Goal: Task Accomplishment & Management: Use online tool/utility

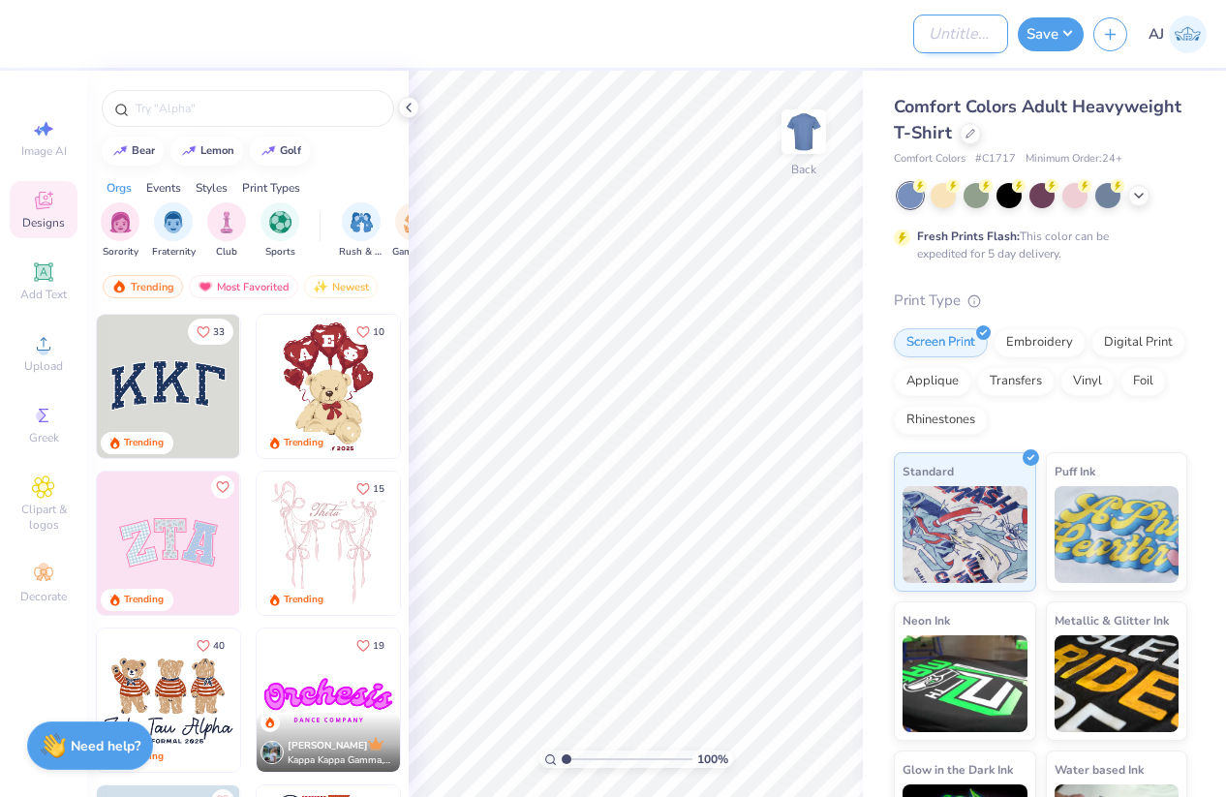
click at [950, 26] on input "Design Title" at bounding box center [960, 34] width 95 height 39
paste input "FPS239528"
type input "FPS239528"
click at [411, 104] on icon at bounding box center [408, 107] width 15 height 15
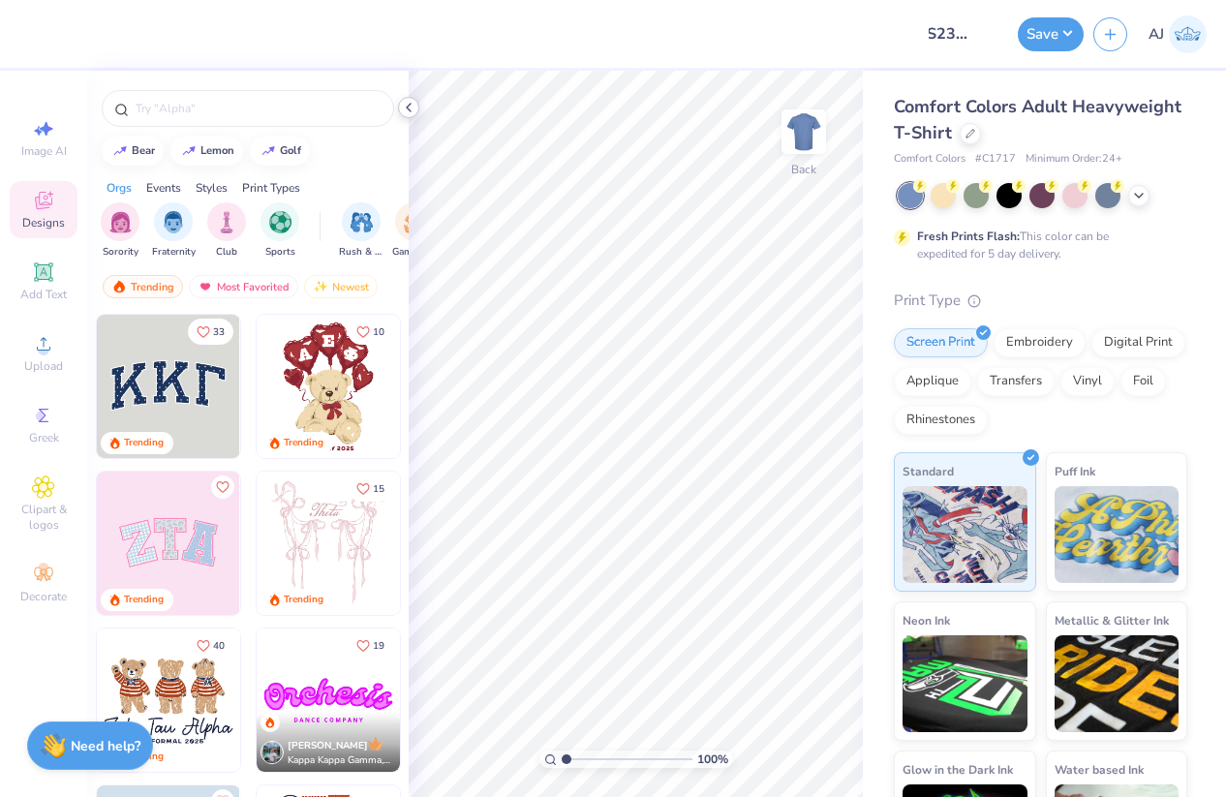
scroll to position [0, 0]
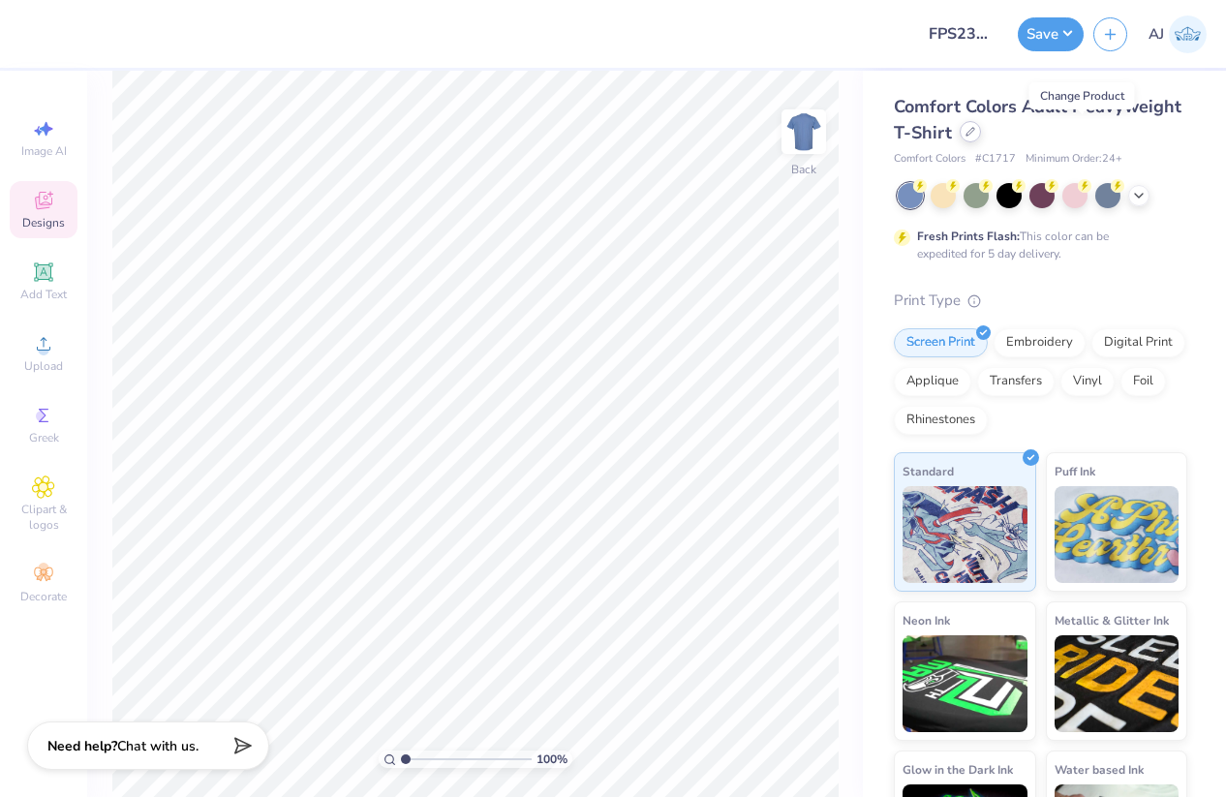
click at [975, 134] on icon at bounding box center [970, 132] width 10 height 10
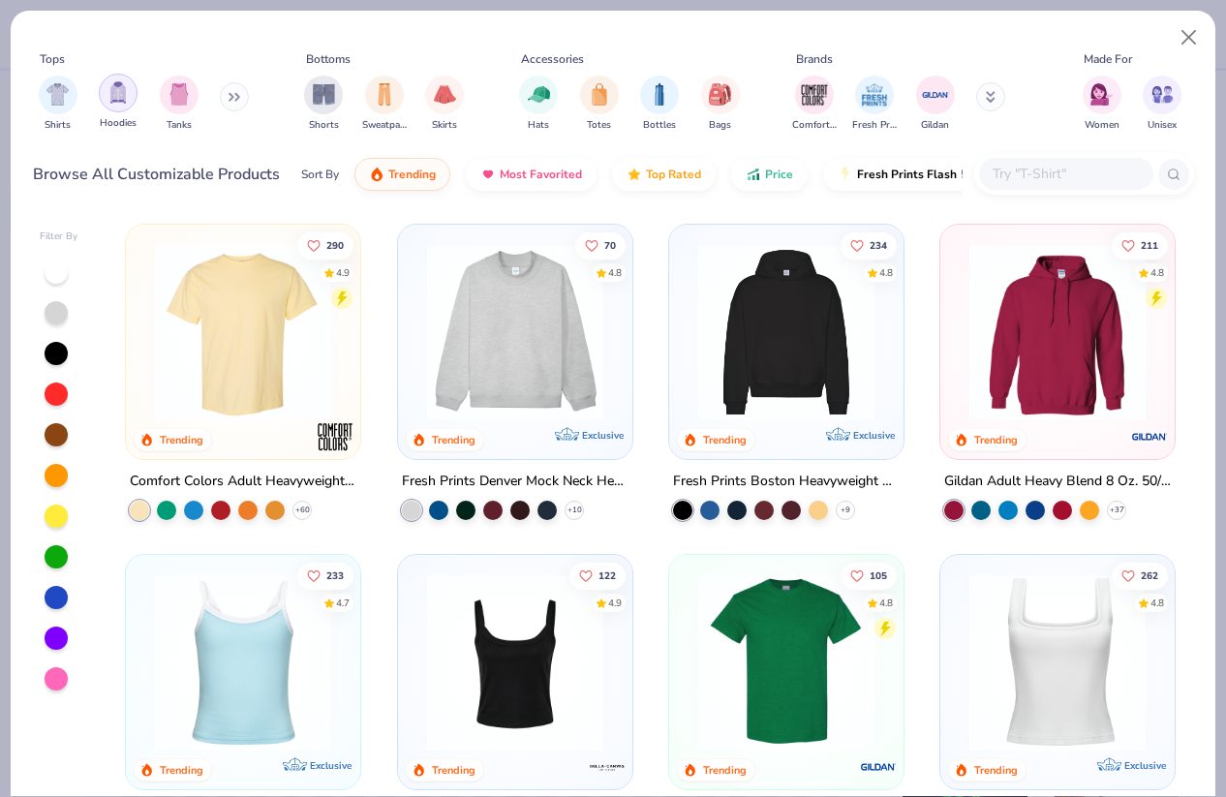
click at [118, 96] on img "filter for Hoodies" at bounding box center [117, 92] width 21 height 22
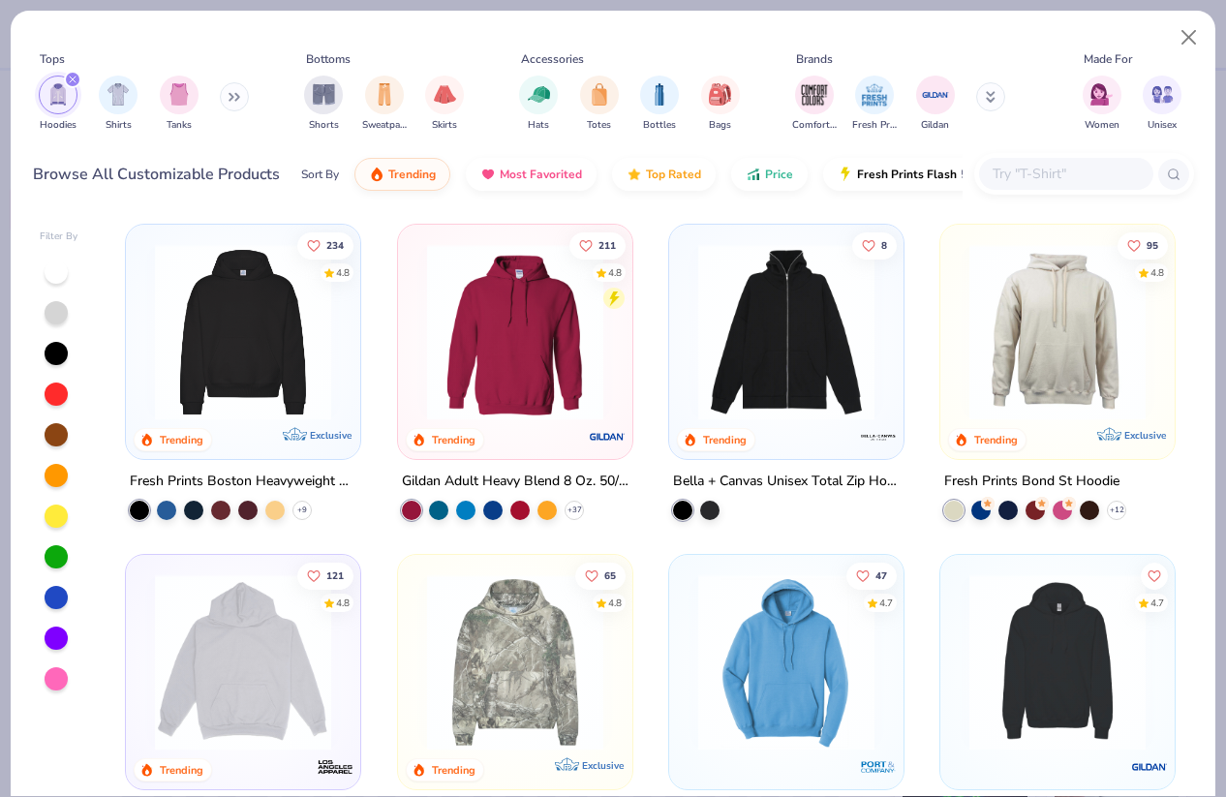
click at [230, 96] on button at bounding box center [234, 96] width 29 height 29
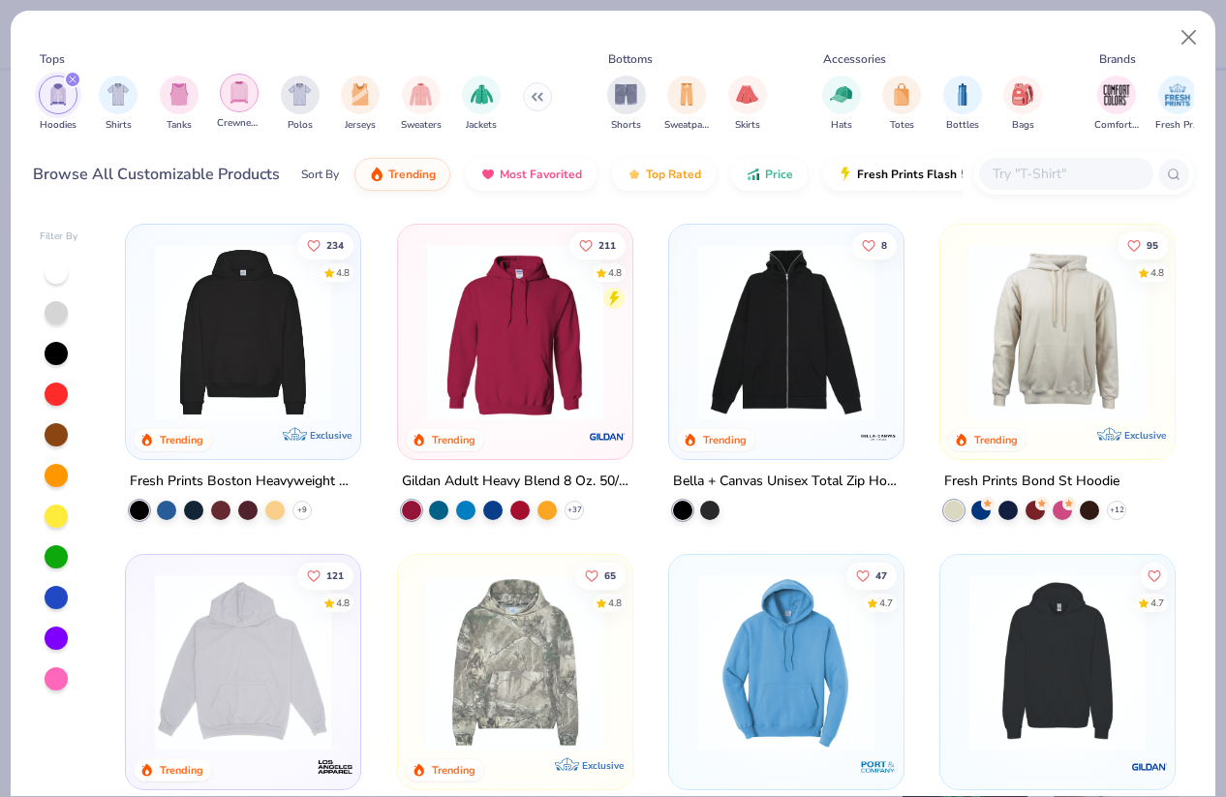
click at [228, 99] on img "filter for Crewnecks" at bounding box center [238, 92] width 21 height 22
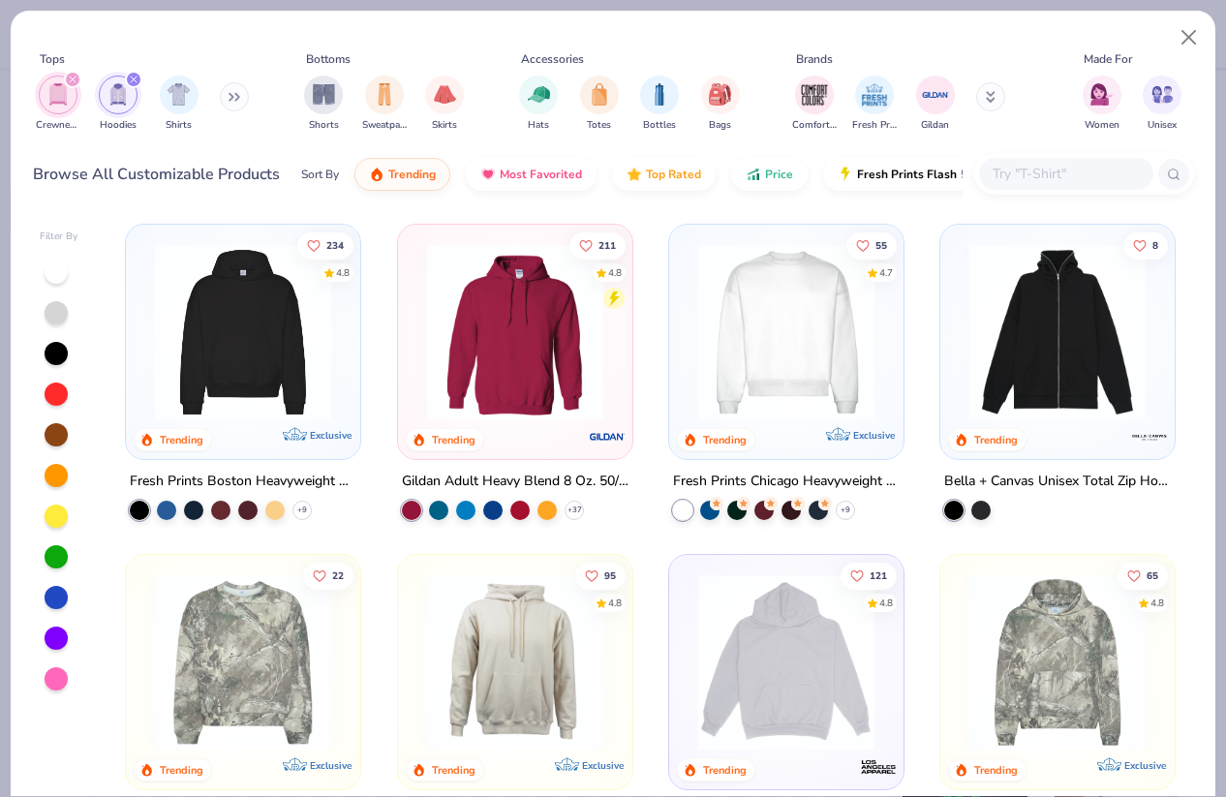
scroll to position [29, 0]
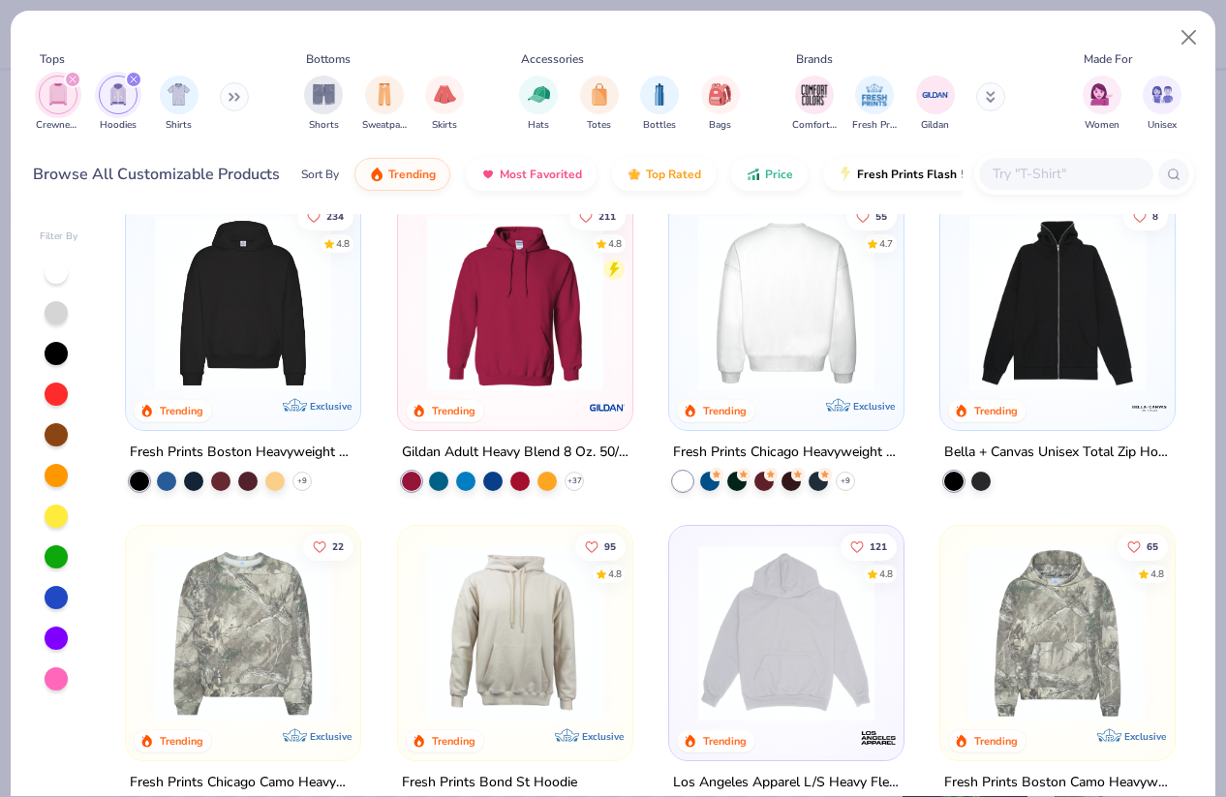
click at [782, 307] on img at bounding box center [786, 303] width 196 height 176
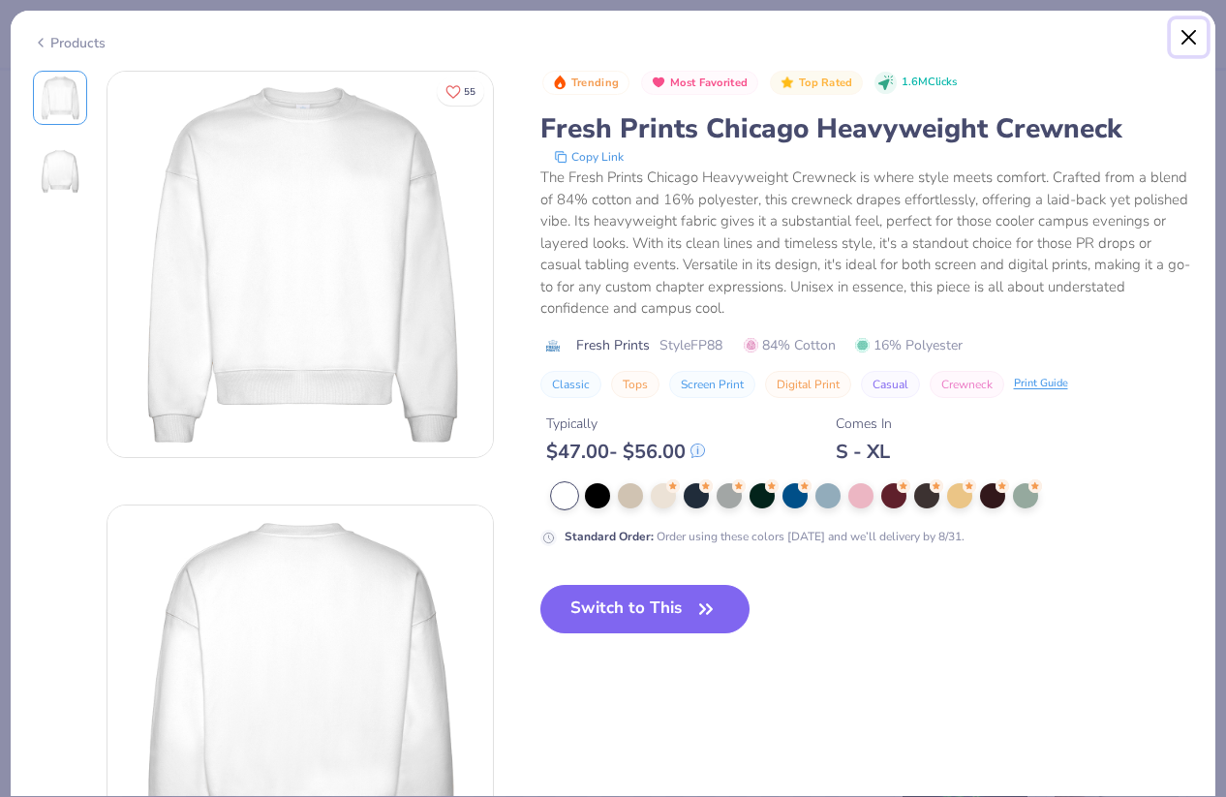
click at [1187, 32] on button "Close" at bounding box center [1188, 37] width 37 height 37
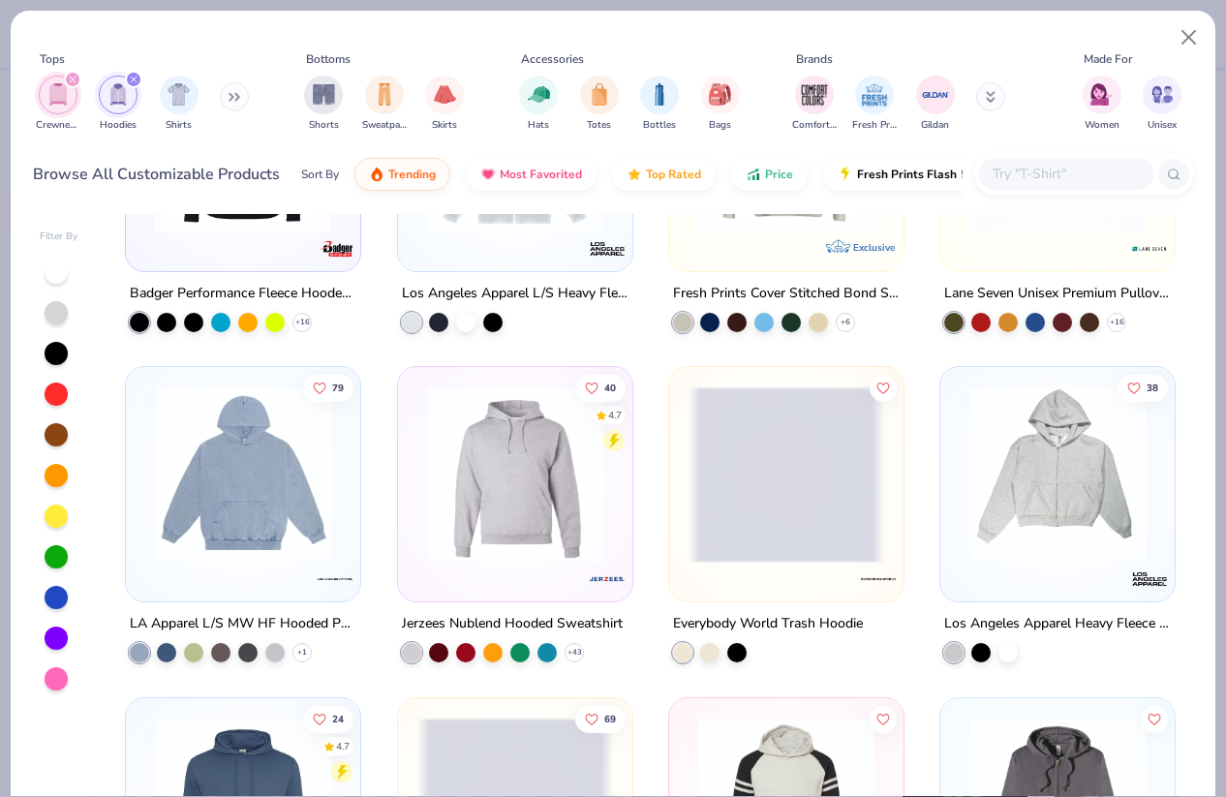
scroll to position [1516, 0]
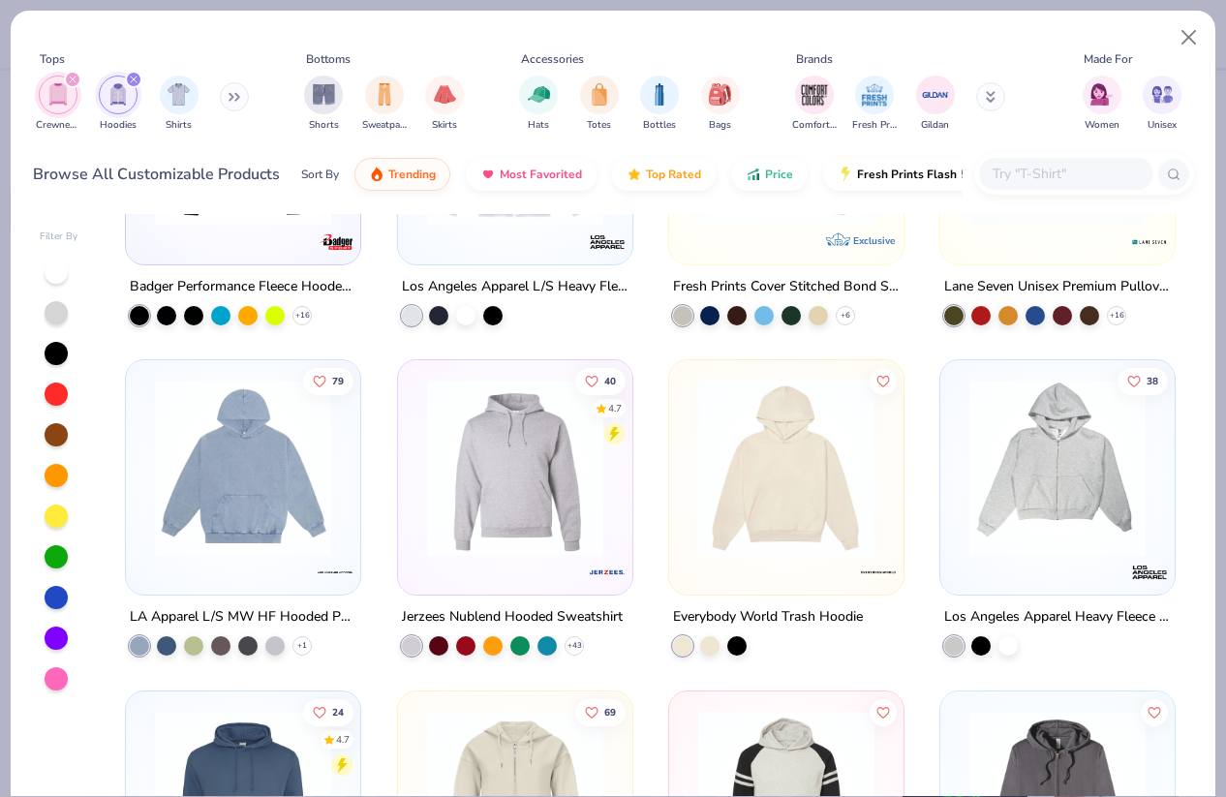
click at [992, 96] on icon at bounding box center [990, 94] width 7 height 3
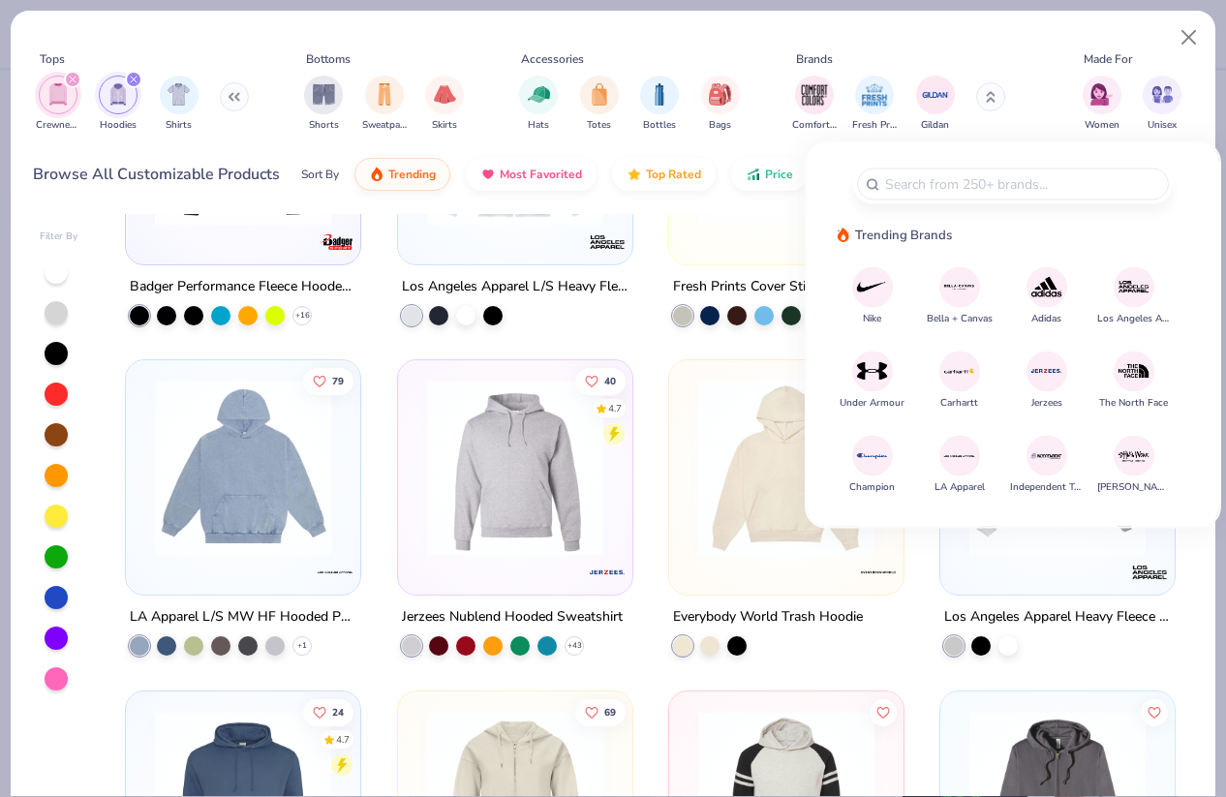
click at [646, 344] on div "86 4.8 Exclusive Fresh Prints Irving Hoodie + 6 4.7 Lane Seven Unisex Urban Pul…" at bounding box center [650, 520] width 1050 height 3624
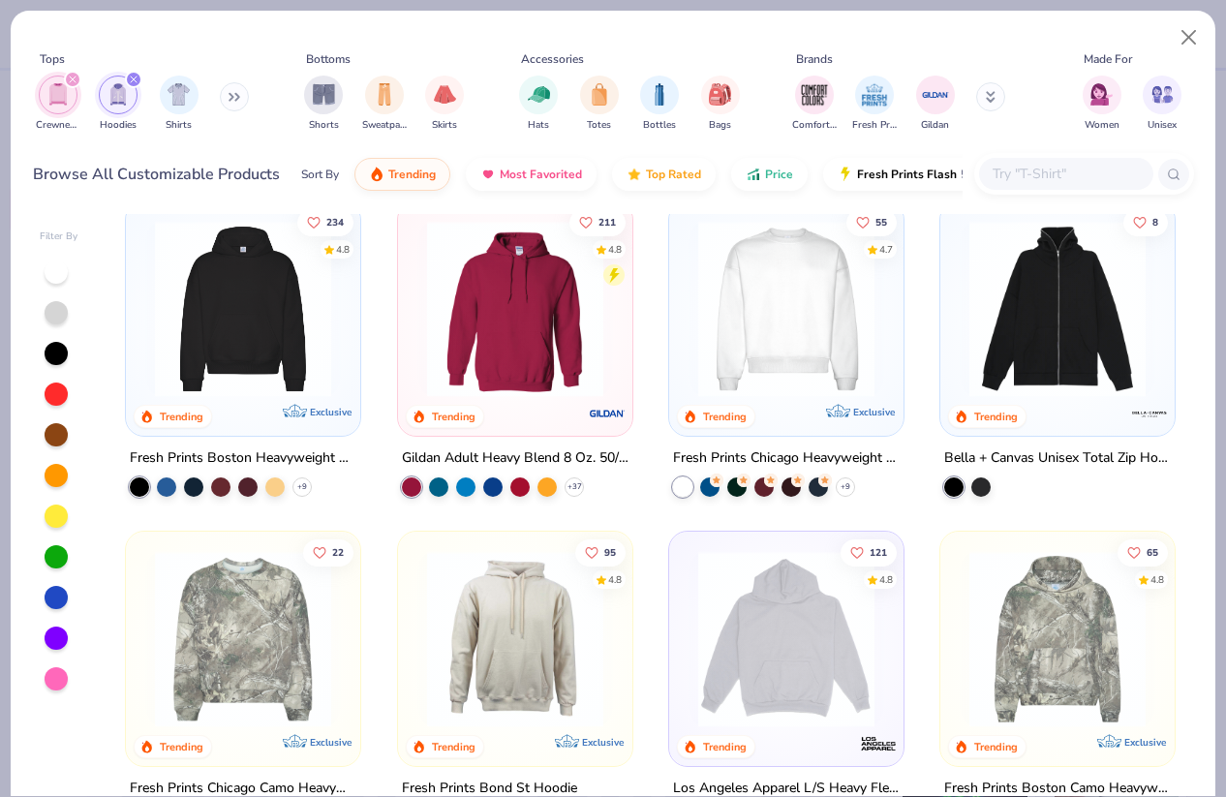
scroll to position [0, 0]
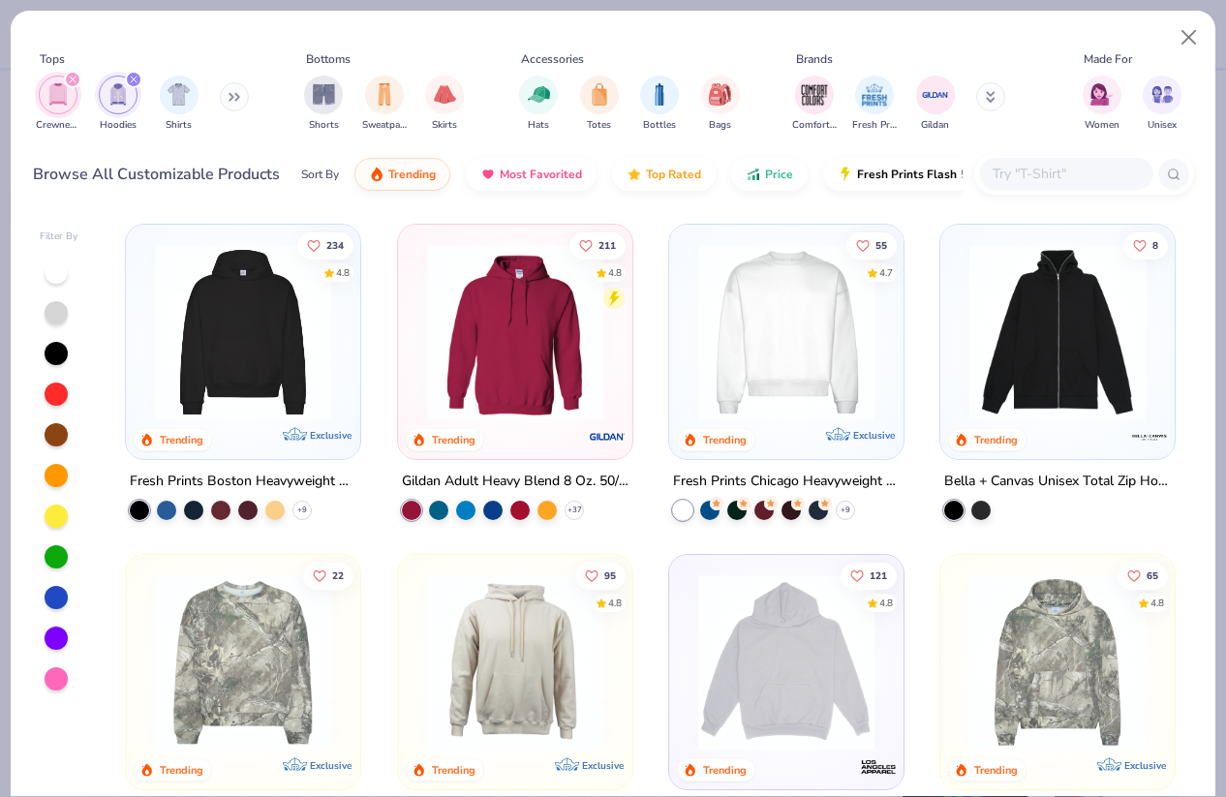
click at [812, 317] on img at bounding box center [786, 332] width 196 height 176
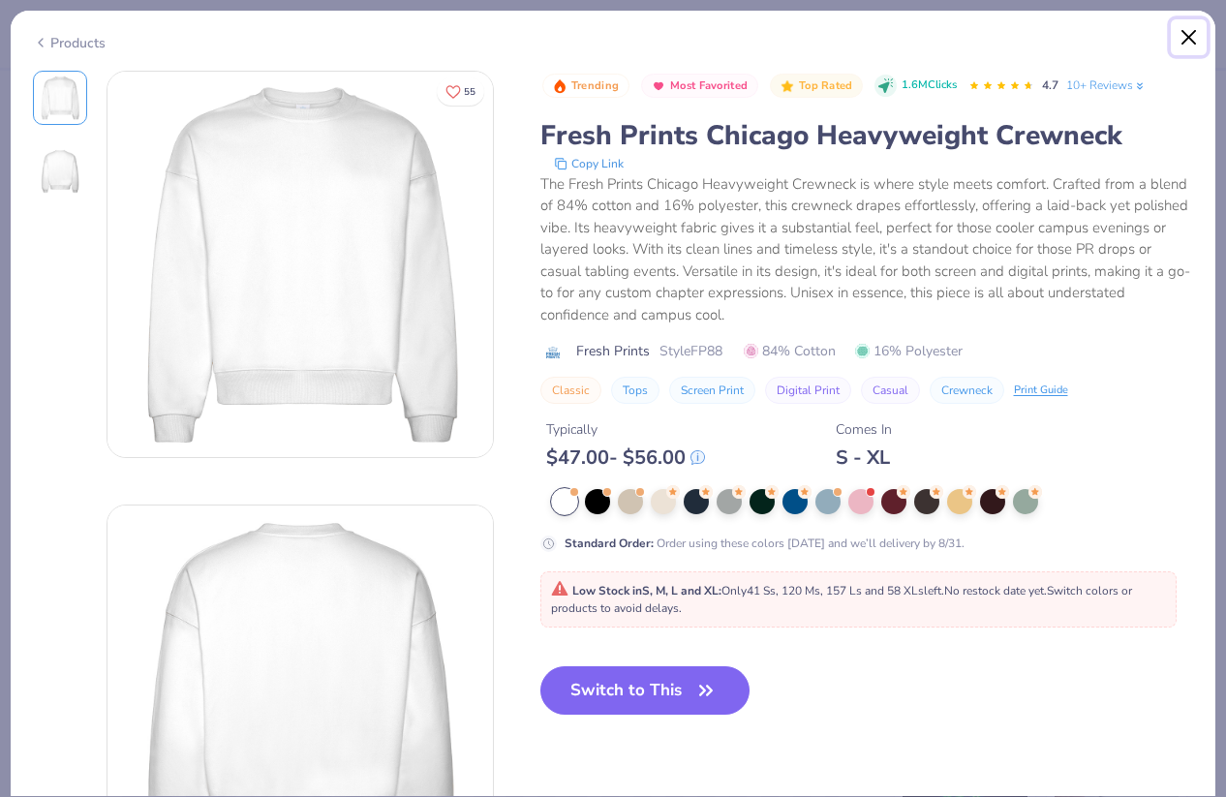
click at [1189, 34] on button "Close" at bounding box center [1188, 37] width 37 height 37
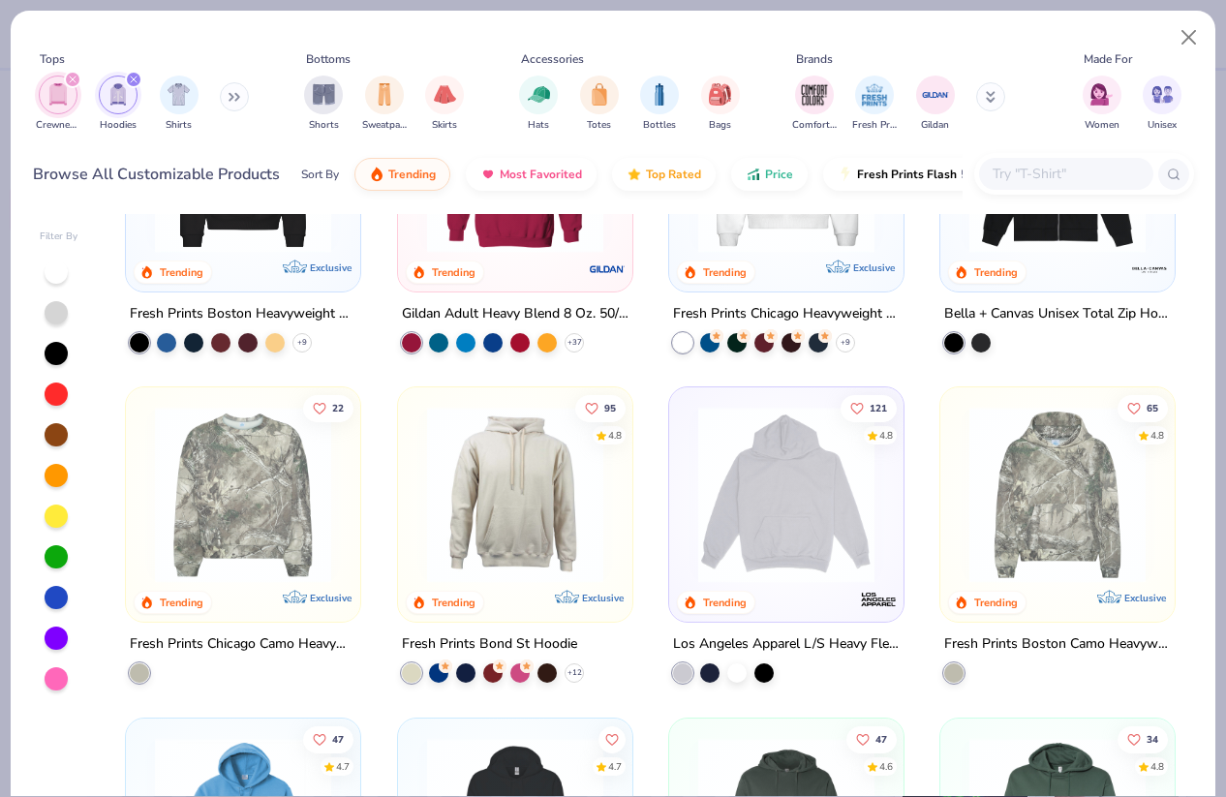
scroll to position [172, 0]
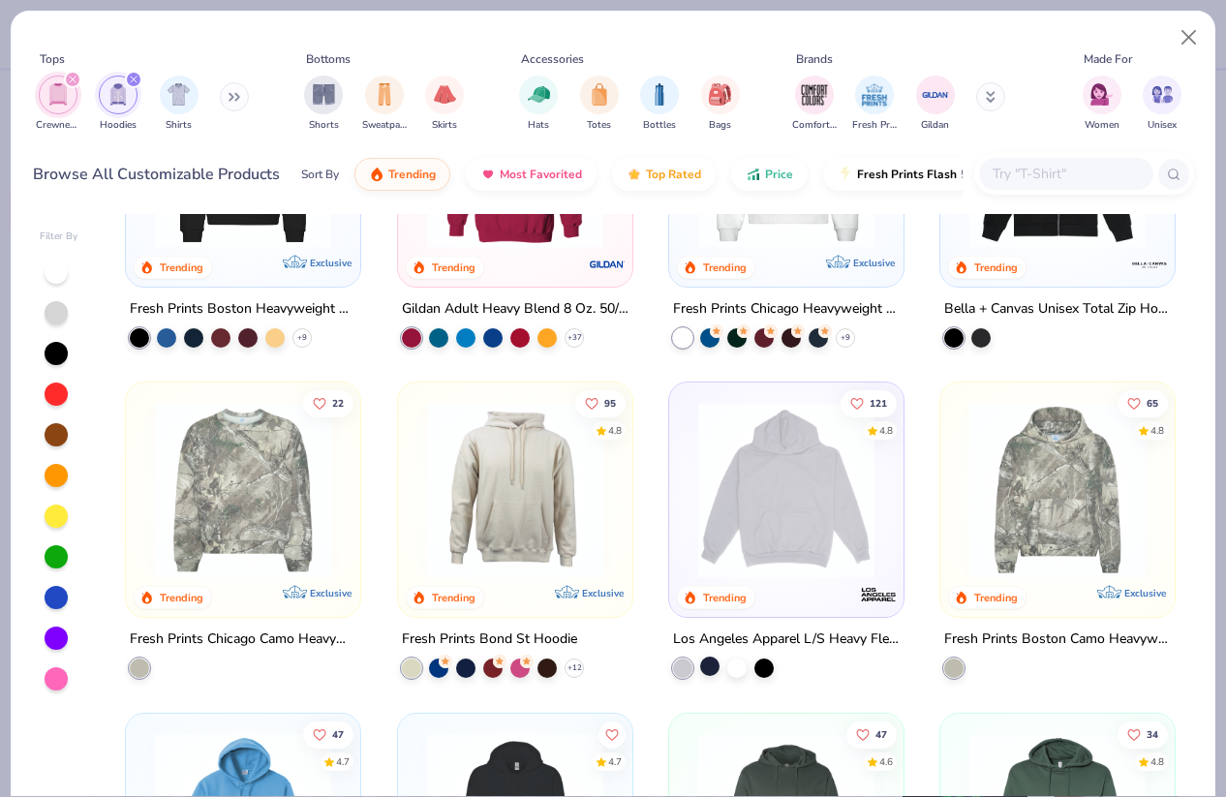
click at [701, 666] on div at bounding box center [709, 665] width 19 height 19
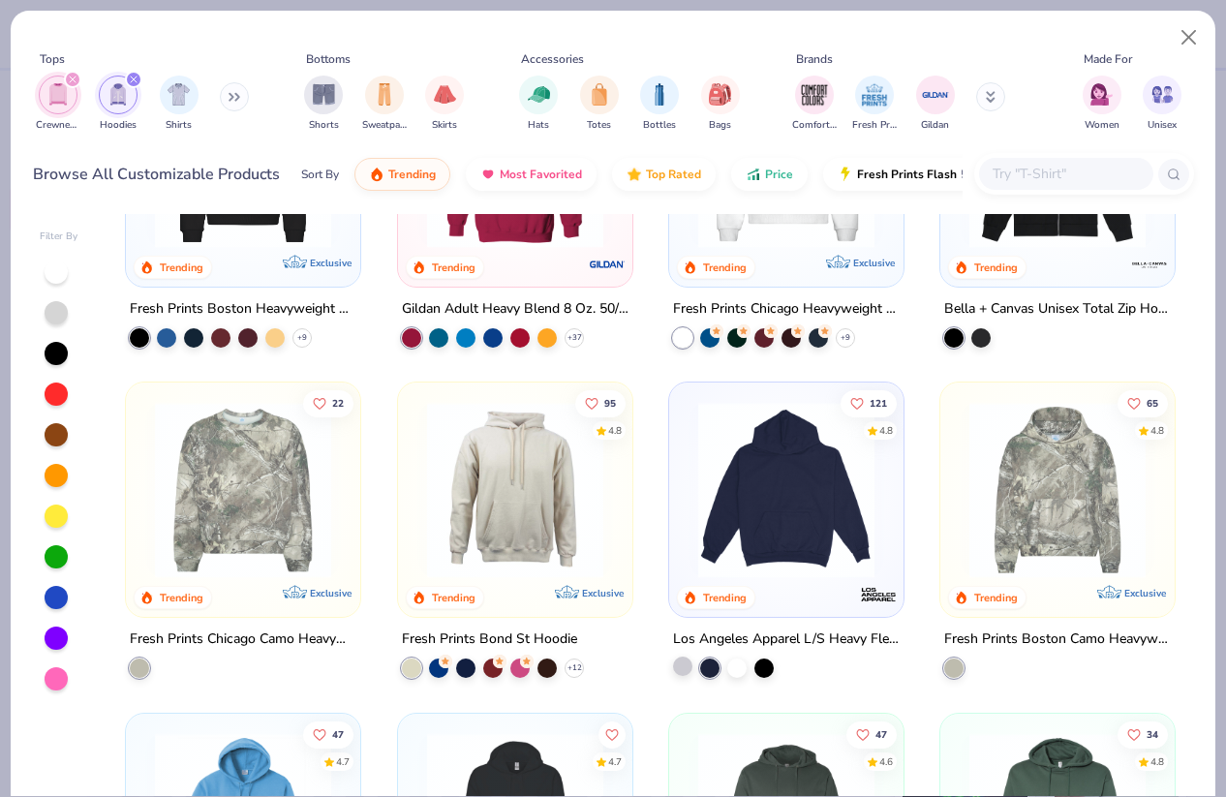
click at [678, 667] on div at bounding box center [682, 665] width 19 height 19
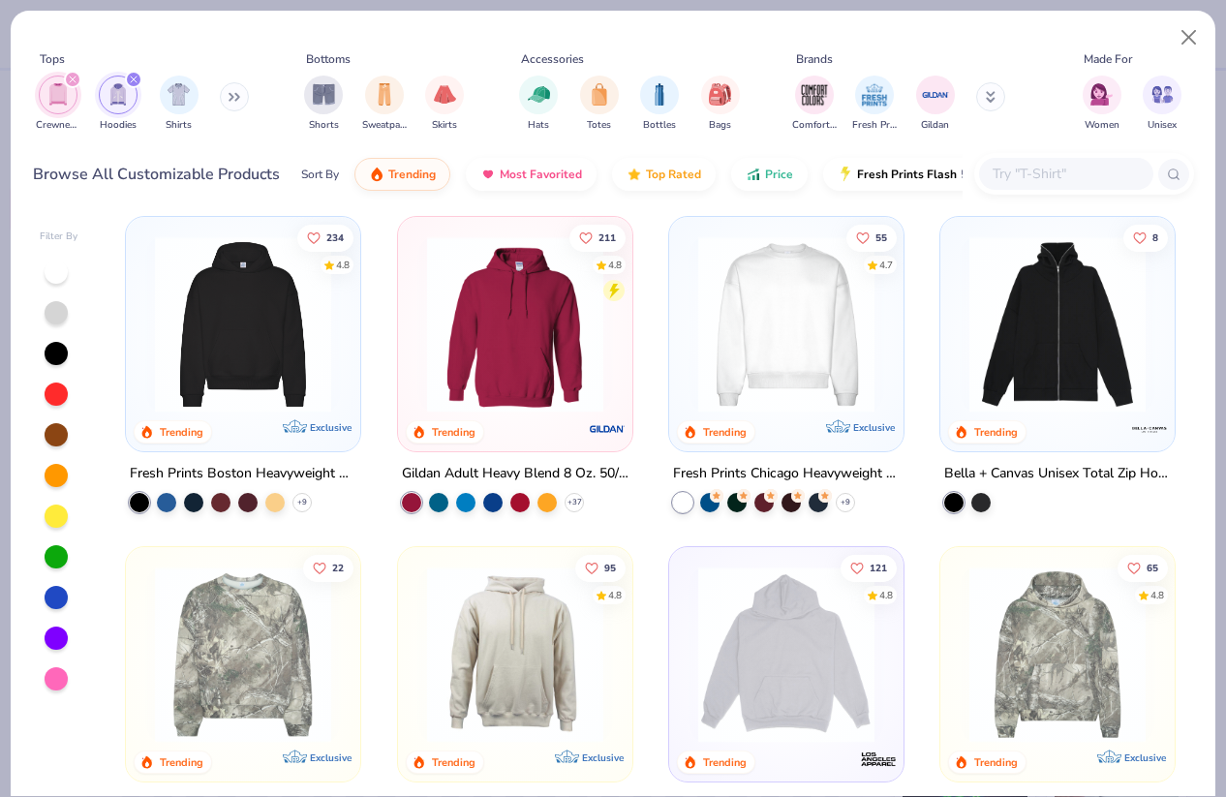
scroll to position [0, 0]
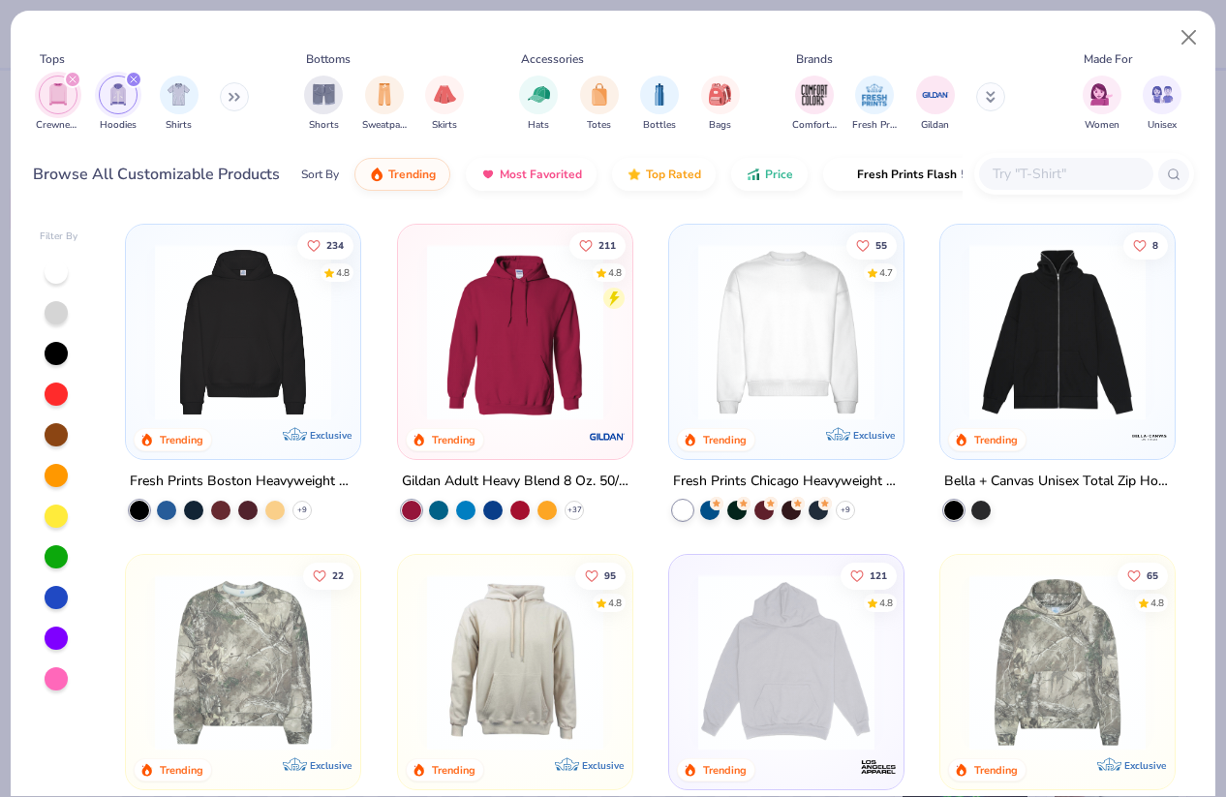
click at [722, 320] on img at bounding box center [786, 332] width 196 height 176
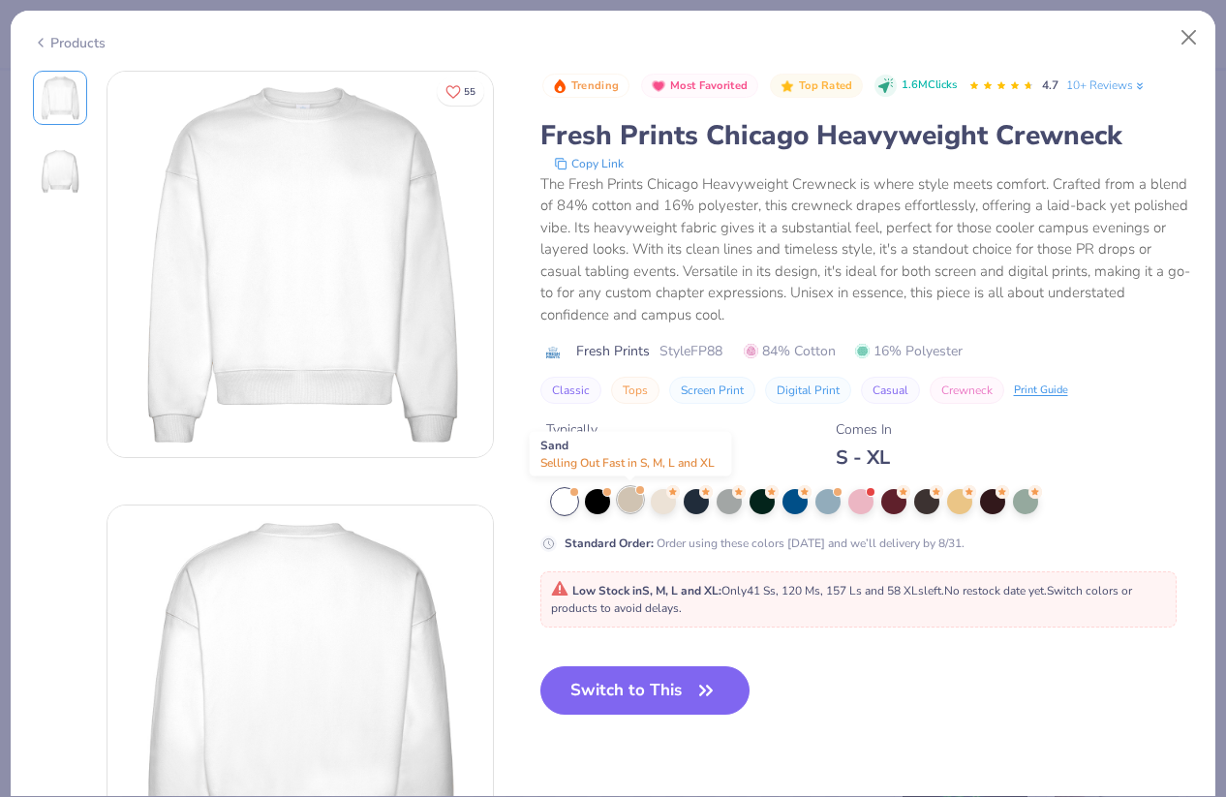
click at [635, 500] on div at bounding box center [630, 499] width 25 height 25
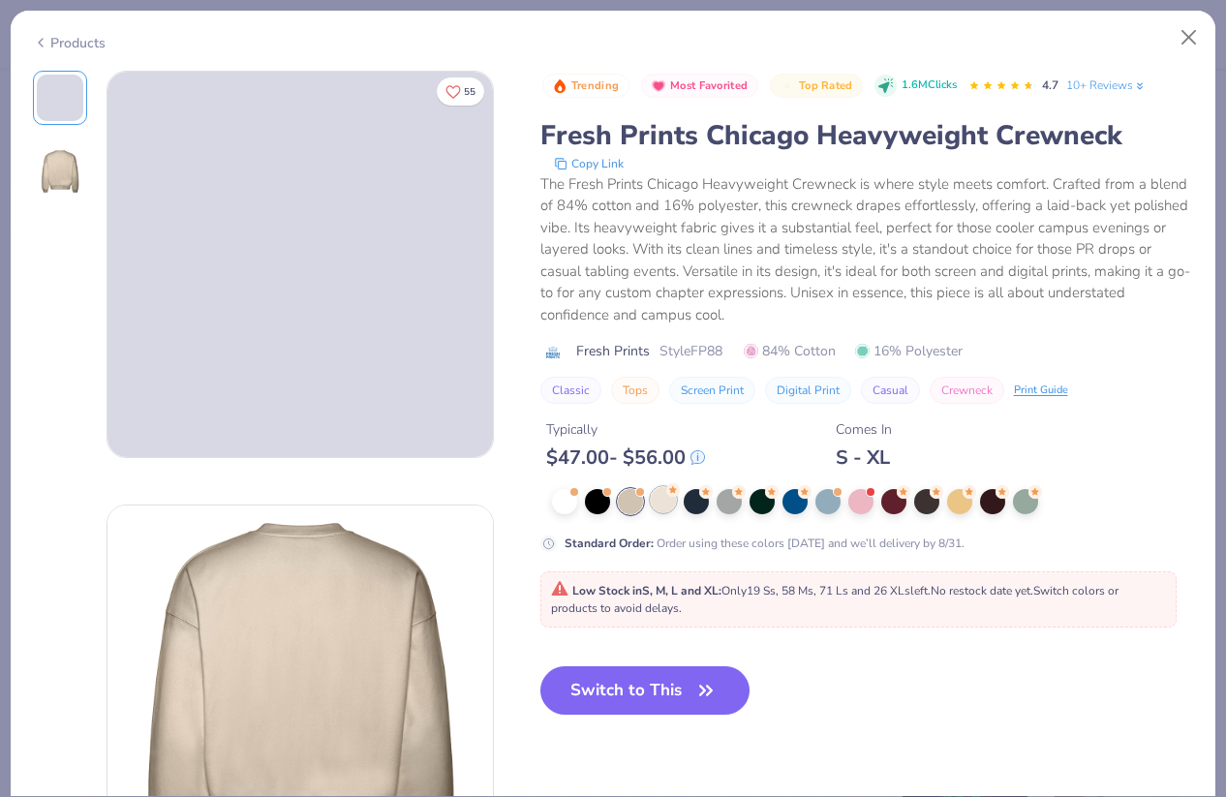
click at [658, 500] on div at bounding box center [663, 499] width 25 height 25
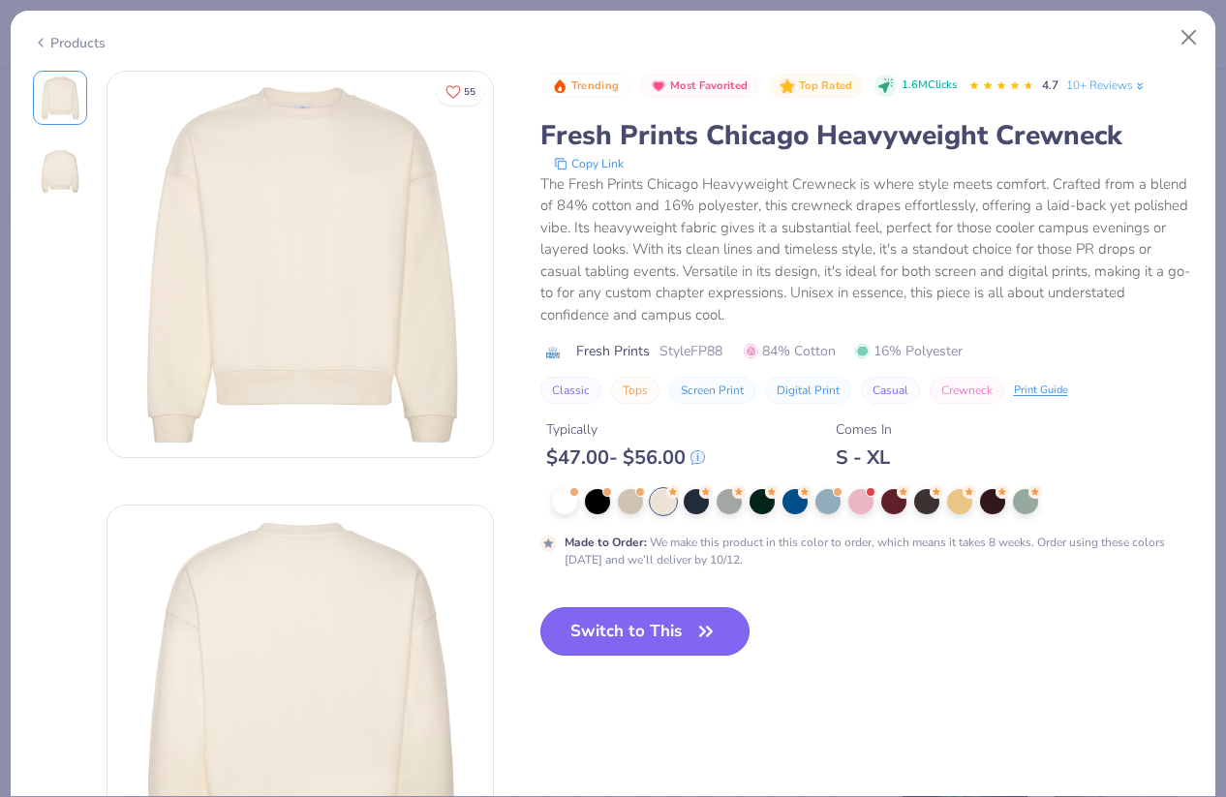
click at [654, 633] on button "Switch to This" at bounding box center [645, 631] width 210 height 48
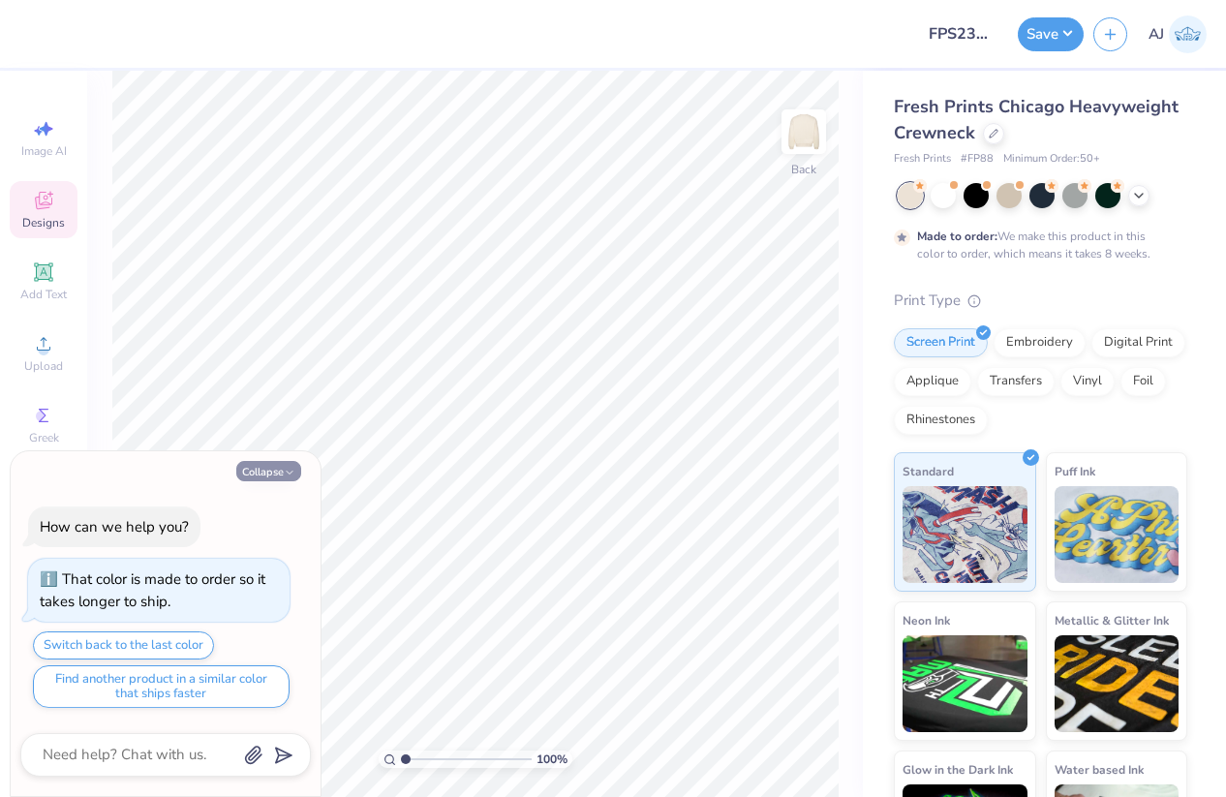
click at [254, 467] on button "Collapse" at bounding box center [268, 471] width 65 height 20
type textarea "x"
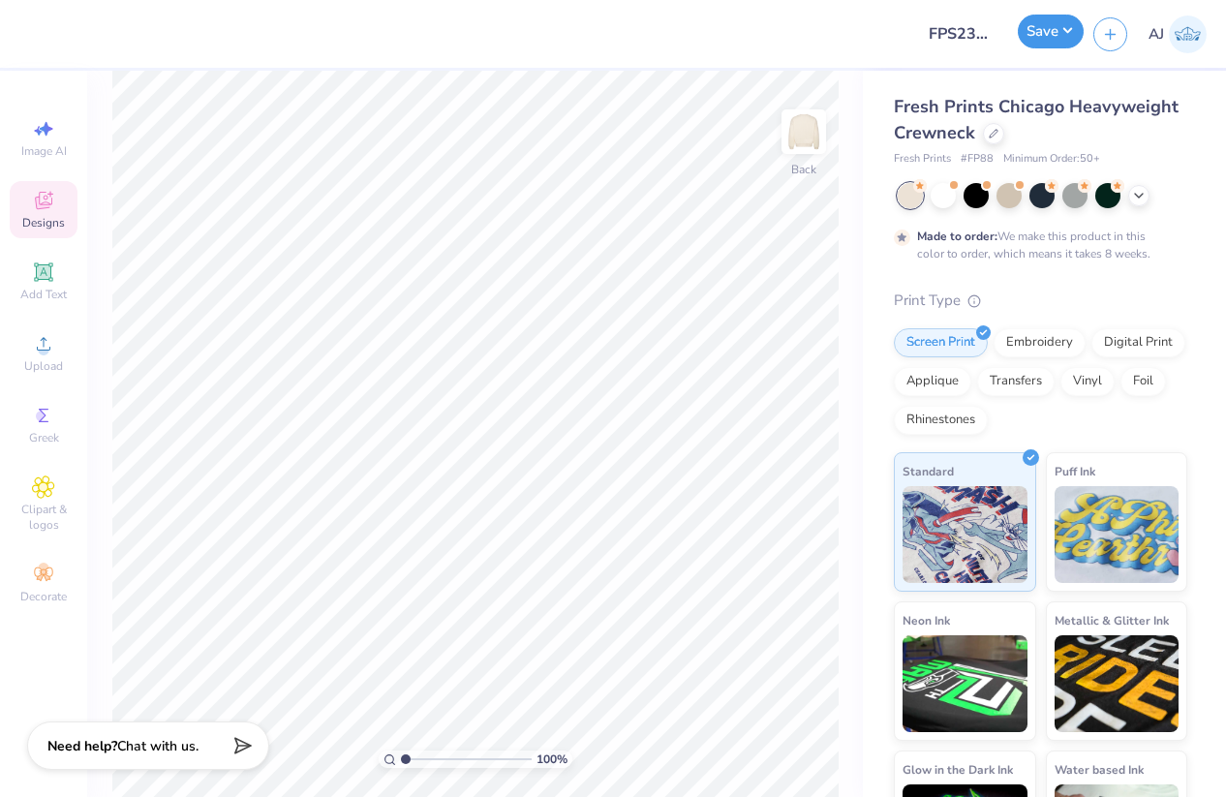
click at [1067, 30] on button "Save" at bounding box center [1050, 32] width 66 height 34
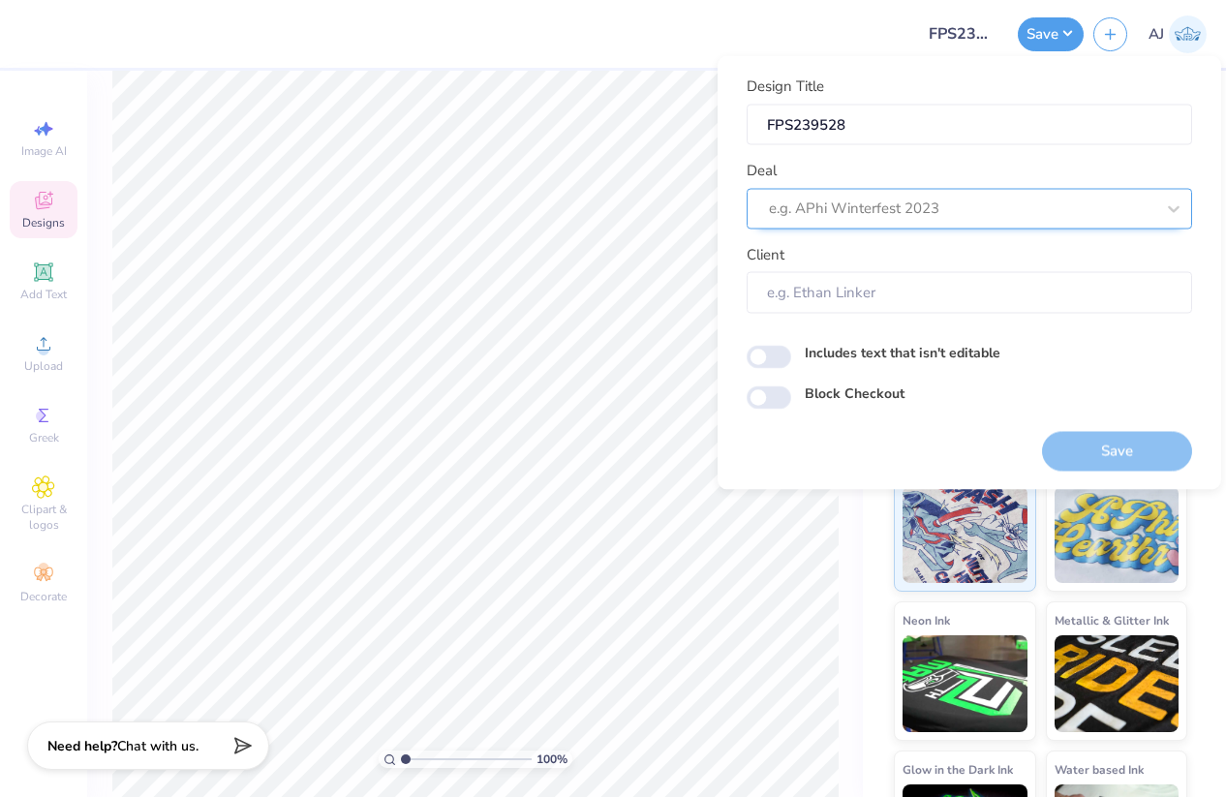
click at [1036, 214] on div at bounding box center [961, 209] width 385 height 26
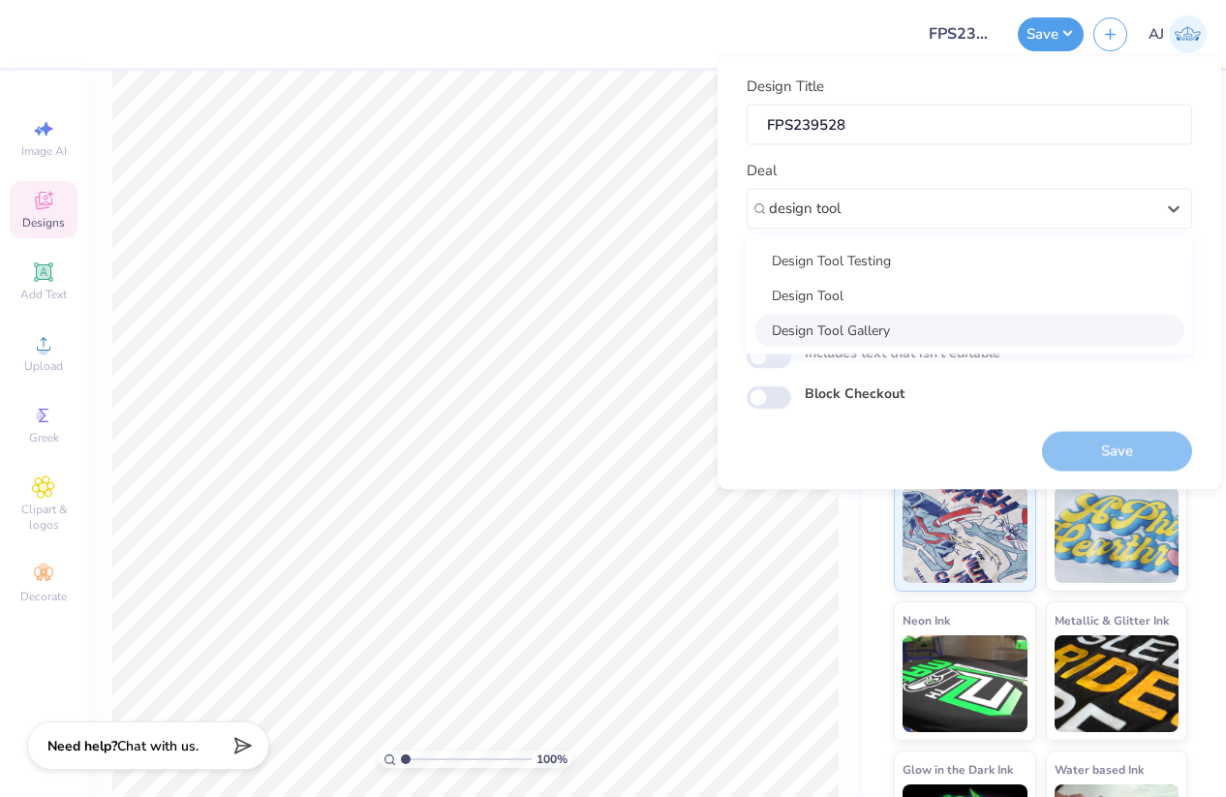
click at [907, 321] on div "Design Tool Gallery" at bounding box center [969, 330] width 430 height 32
type input "design tool"
type input "Design Tool Gallery User"
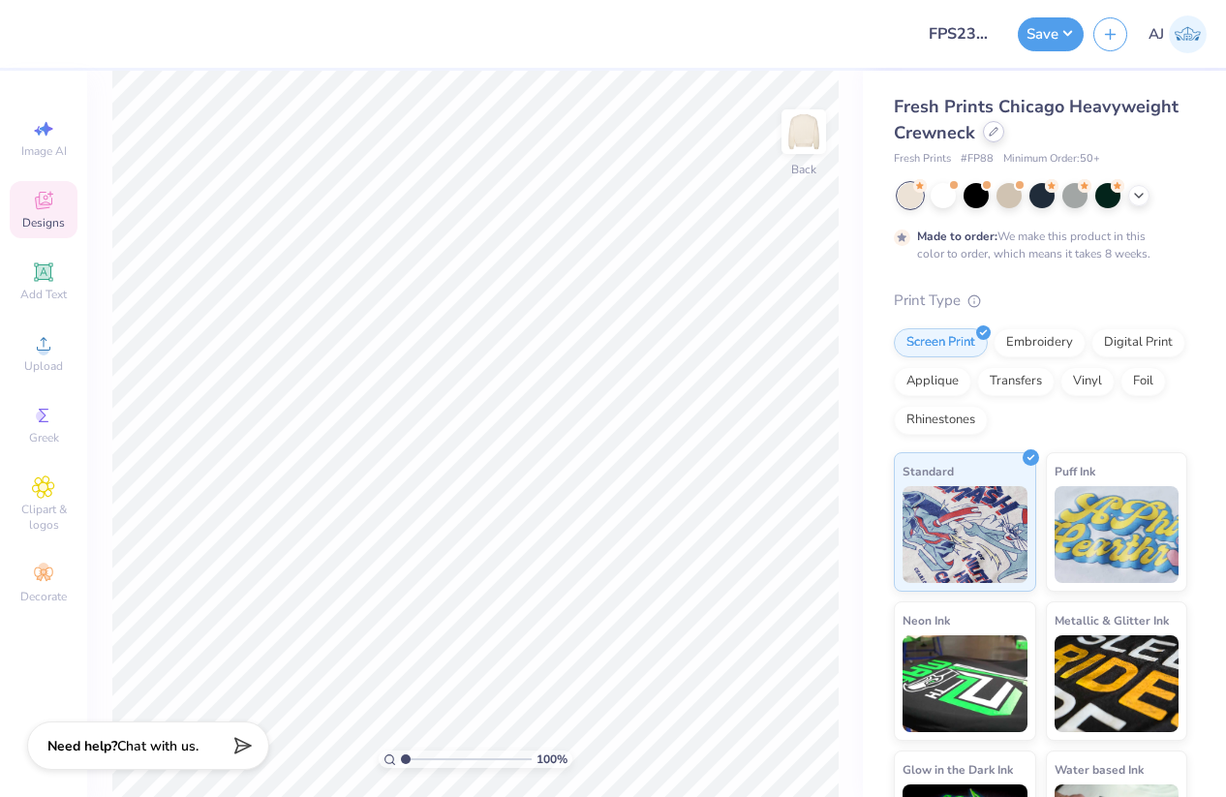
click at [998, 128] on icon at bounding box center [993, 132] width 10 height 10
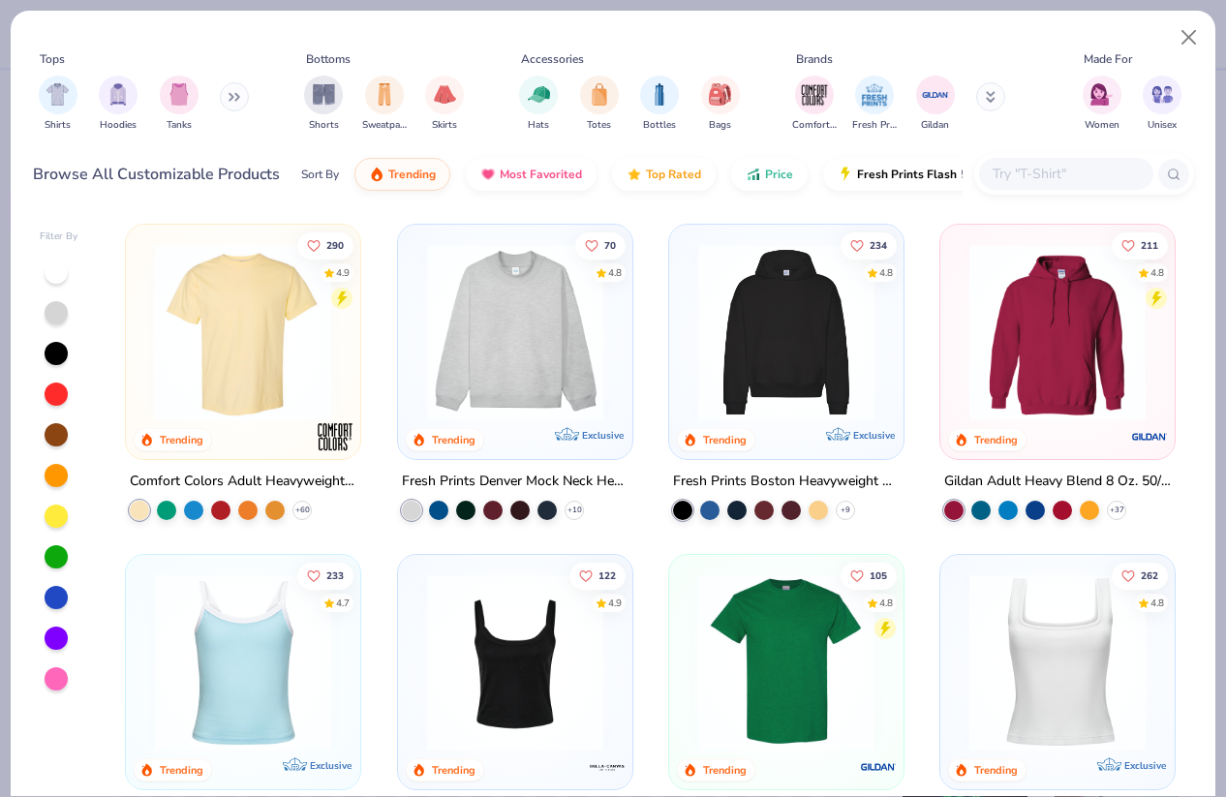
click at [232, 104] on button at bounding box center [234, 96] width 29 height 29
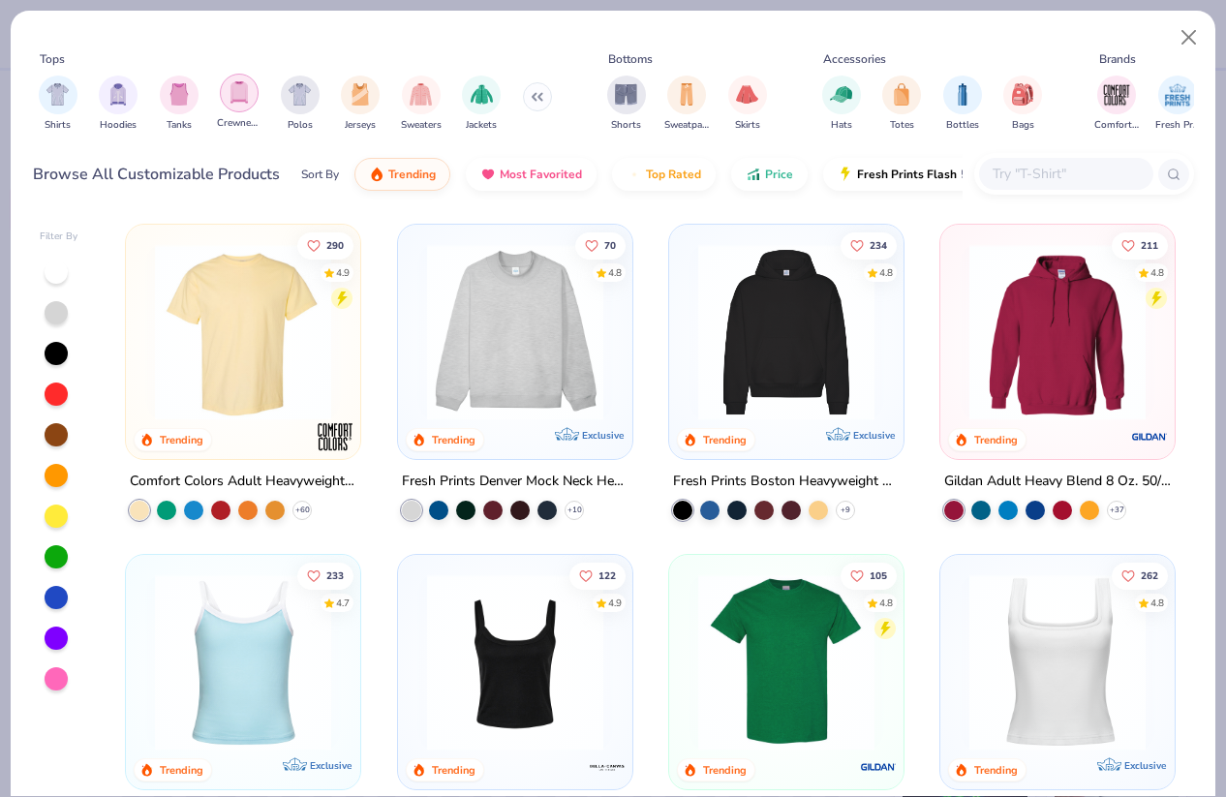
click at [244, 100] on img "filter for Crewnecks" at bounding box center [238, 92] width 21 height 22
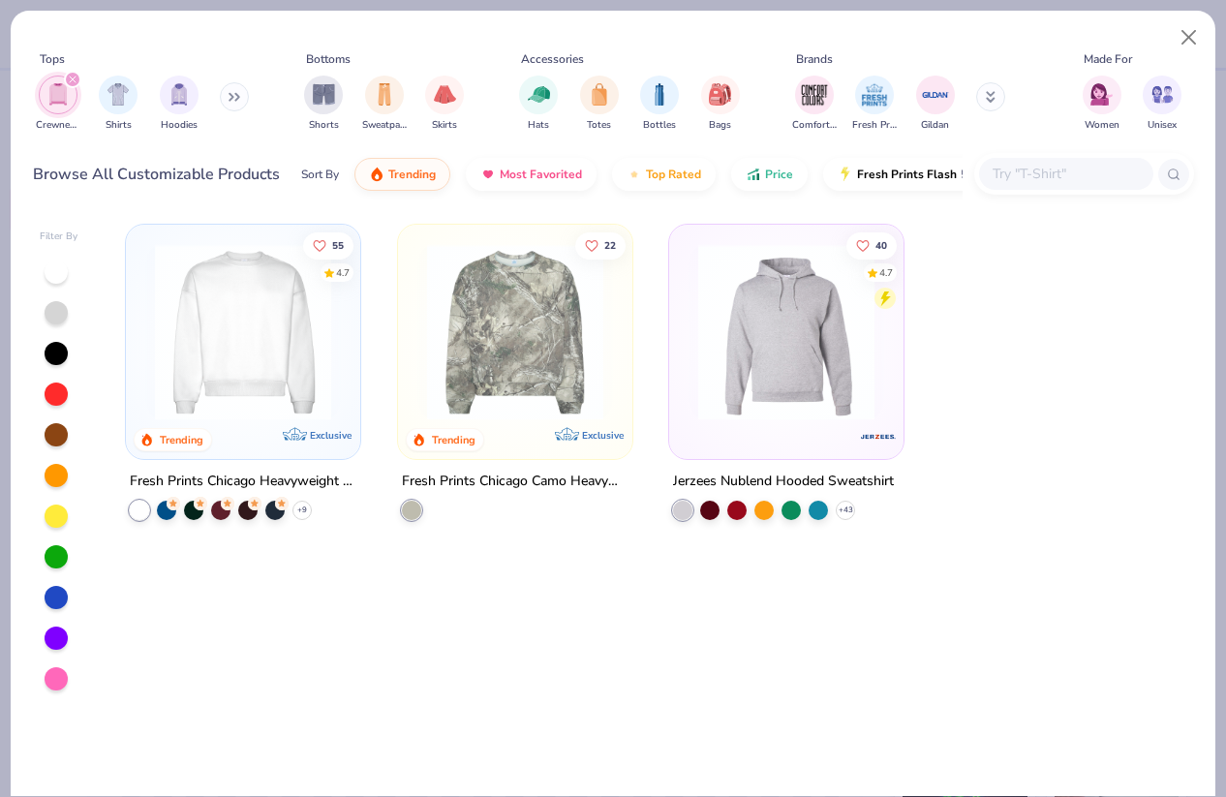
click at [285, 308] on img at bounding box center [243, 332] width 196 height 176
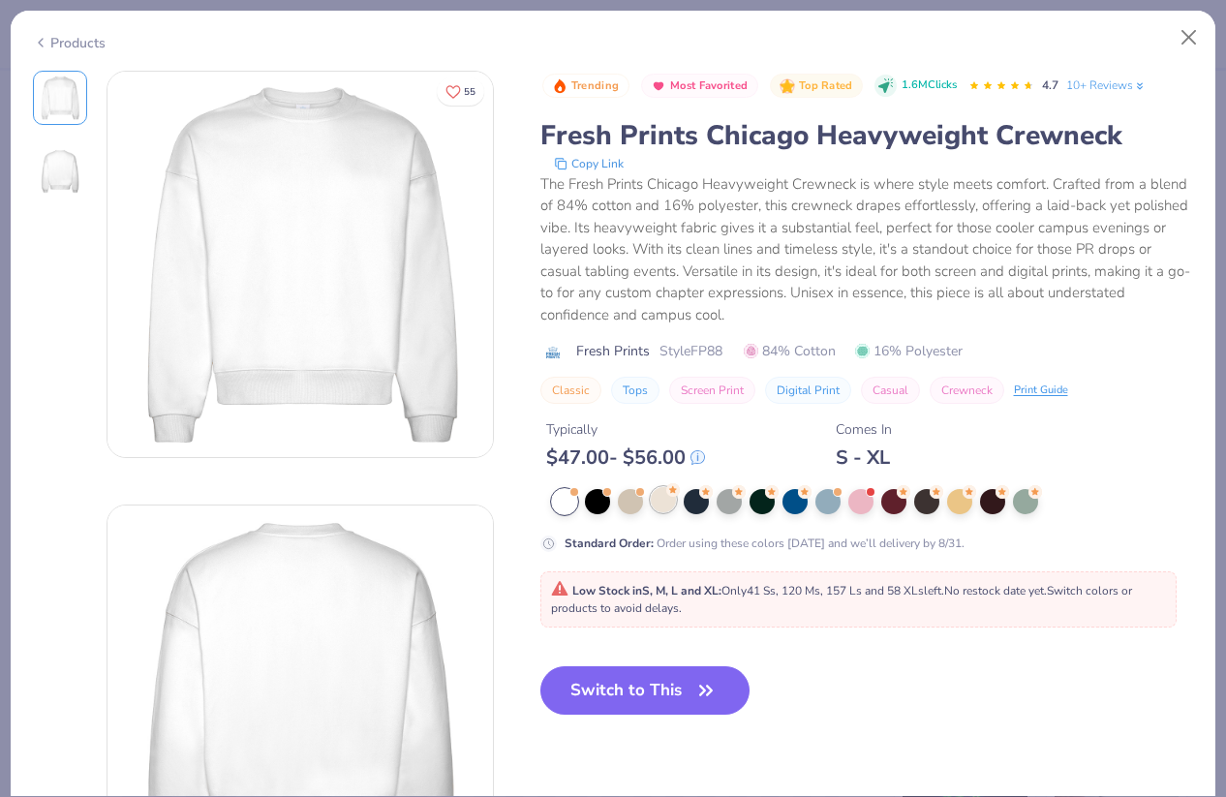
click at [663, 505] on div at bounding box center [663, 499] width 25 height 25
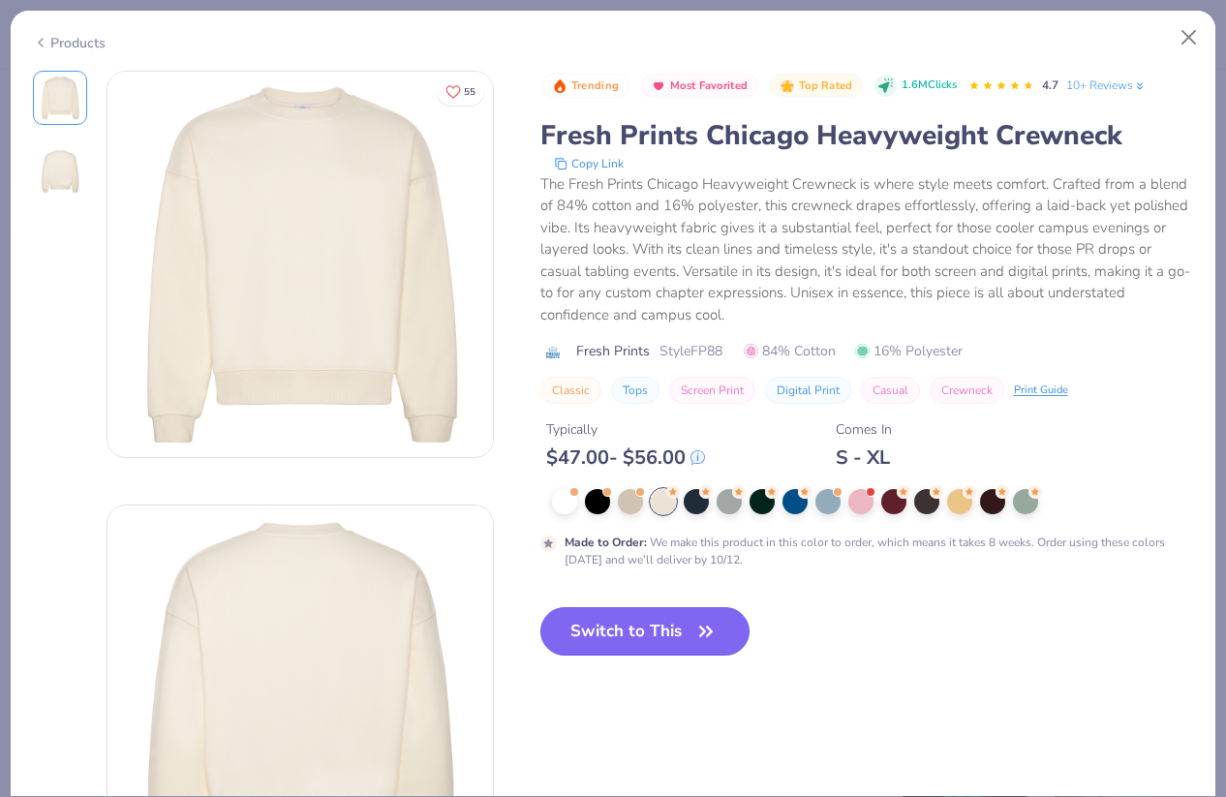
click at [621, 621] on button "Switch to This" at bounding box center [645, 631] width 210 height 48
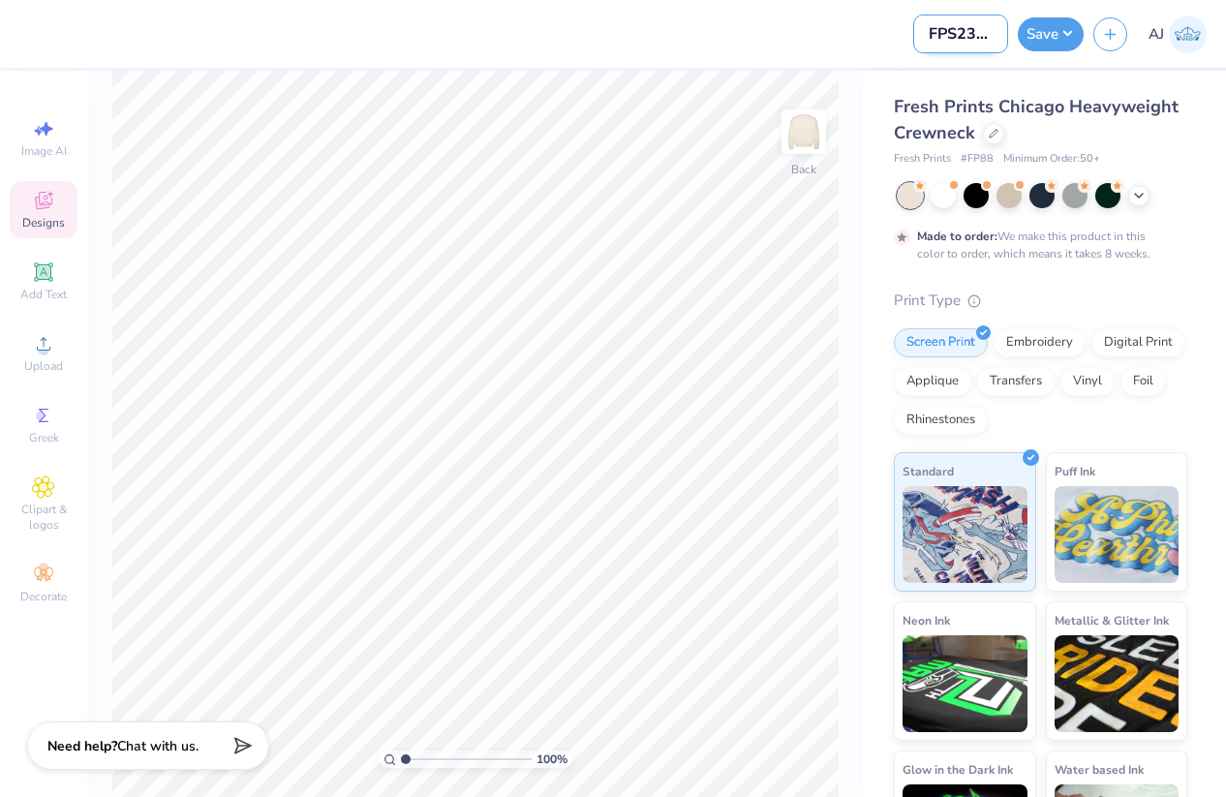
click at [951, 31] on input "FPS239528" at bounding box center [960, 34] width 95 height 39
click at [939, 35] on input "FPS239528" at bounding box center [960, 34] width 95 height 39
click at [943, 131] on span "Fresh Prints Chicago Heavyweight Crewneck" at bounding box center [1036, 119] width 285 height 49
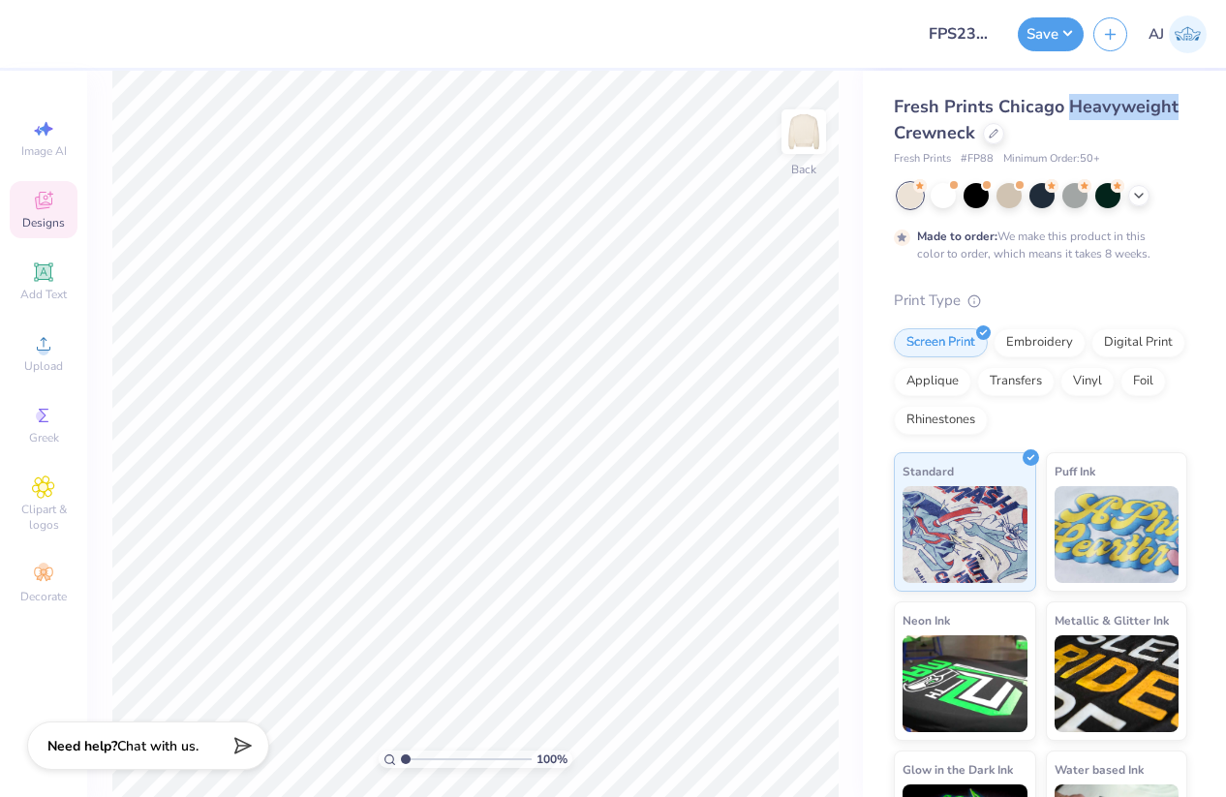
click at [943, 131] on span "Fresh Prints Chicago Heavyweight Crewneck" at bounding box center [1036, 119] width 285 height 49
click at [936, 158] on span "Fresh Prints" at bounding box center [922, 159] width 57 height 16
copy span "Fresh Prints"
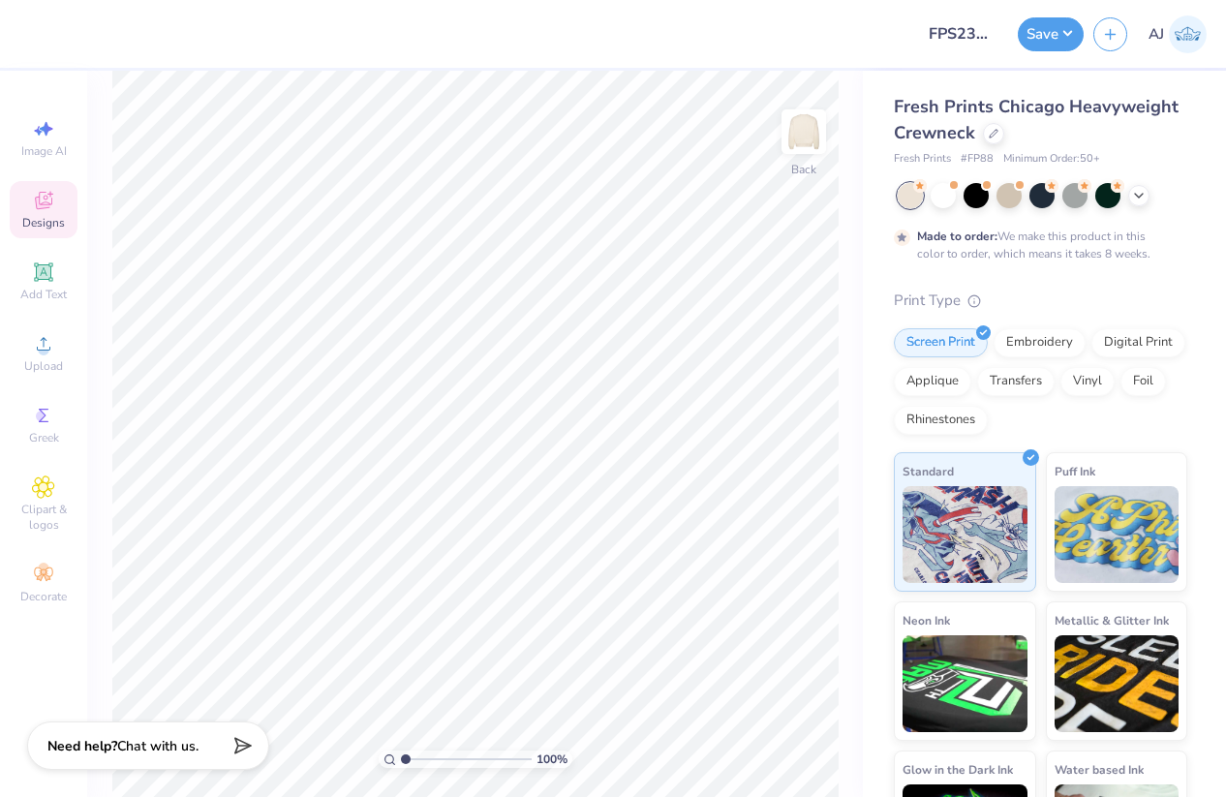
click at [976, 160] on span "# FP88" at bounding box center [976, 159] width 33 height 16
copy span "FP88"
